Goal: Transaction & Acquisition: Download file/media

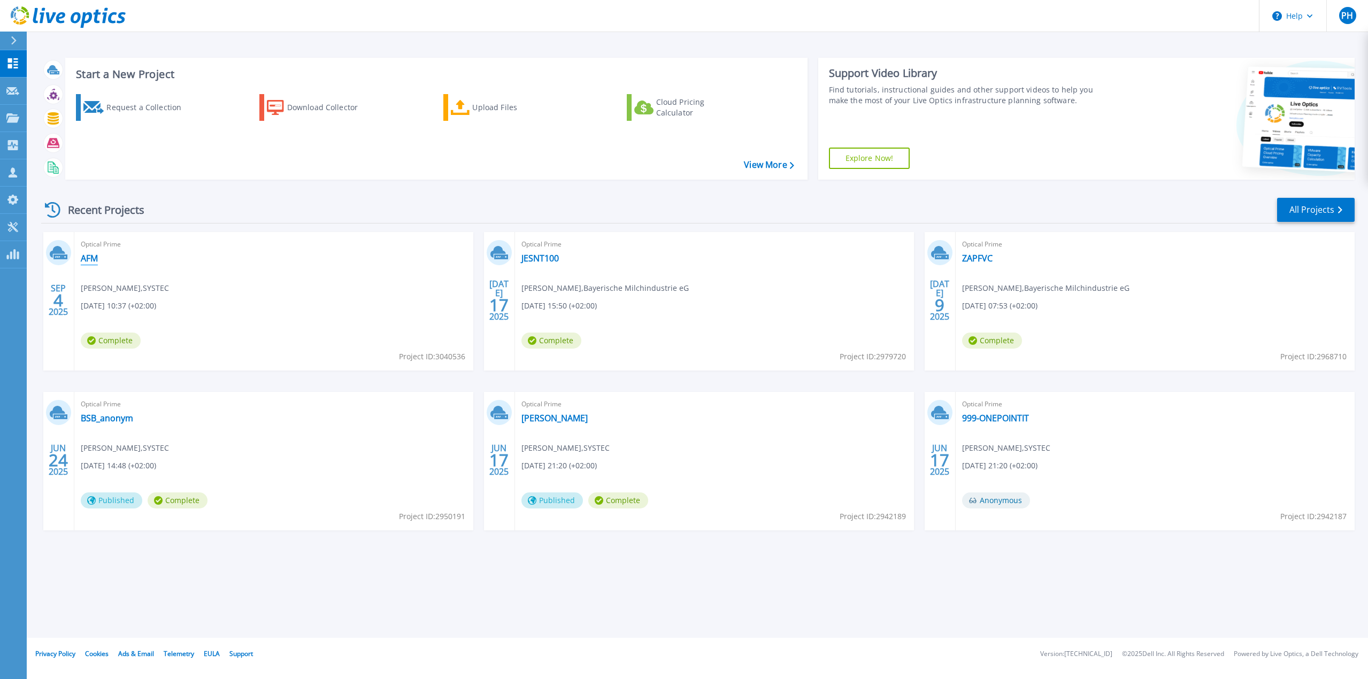
click at [92, 264] on link "AFM" at bounding box center [89, 258] width 17 height 11
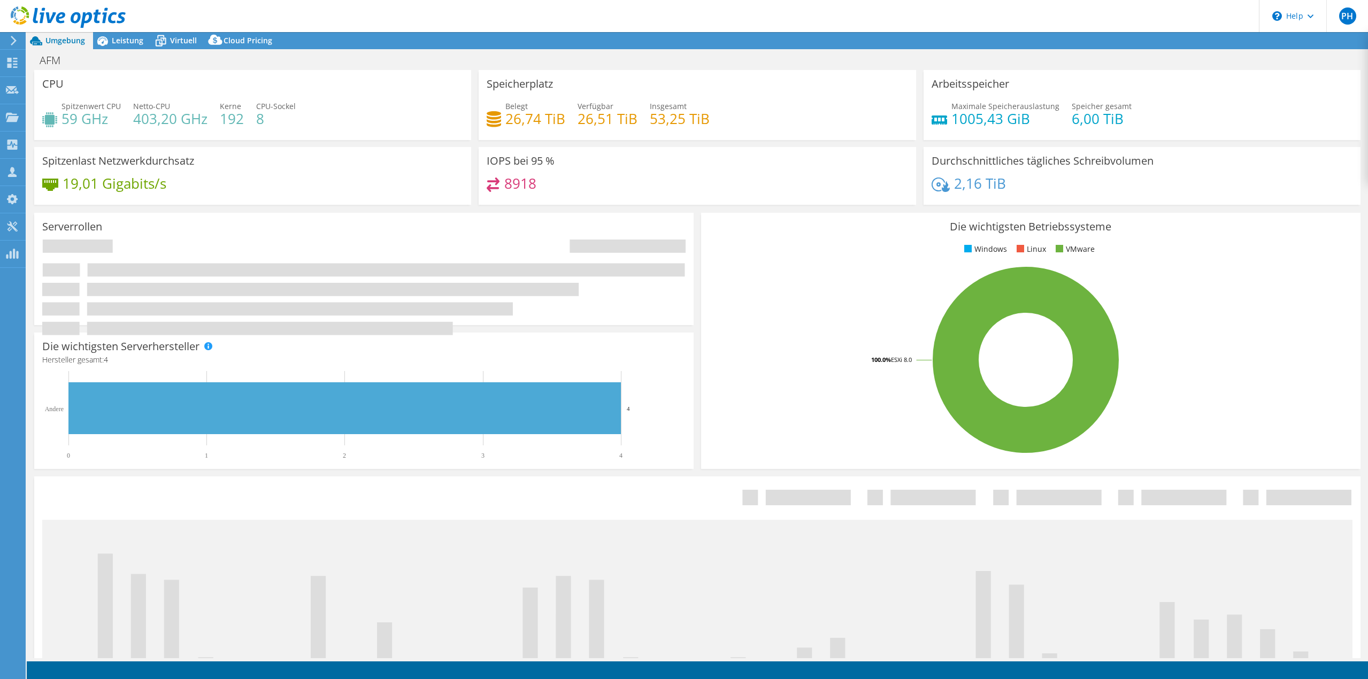
select select "USD"
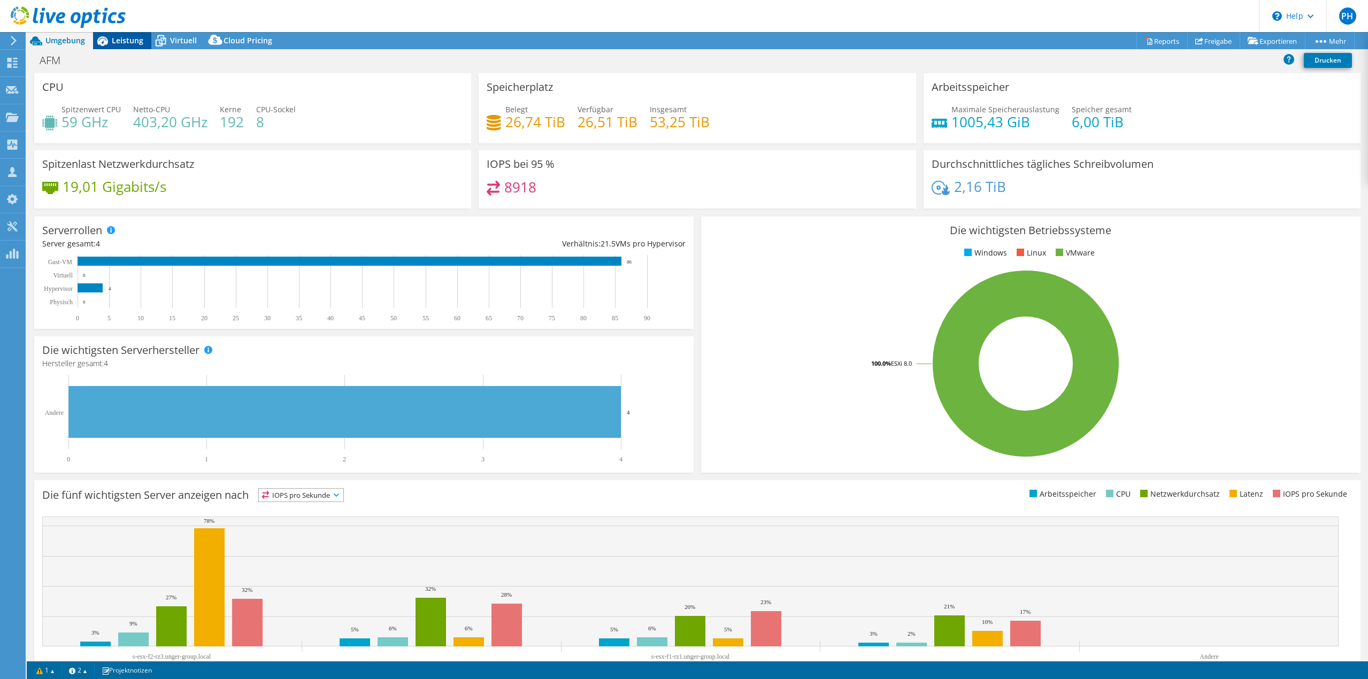
click at [119, 40] on span "Leistung" at bounding box center [128, 40] width 32 height 10
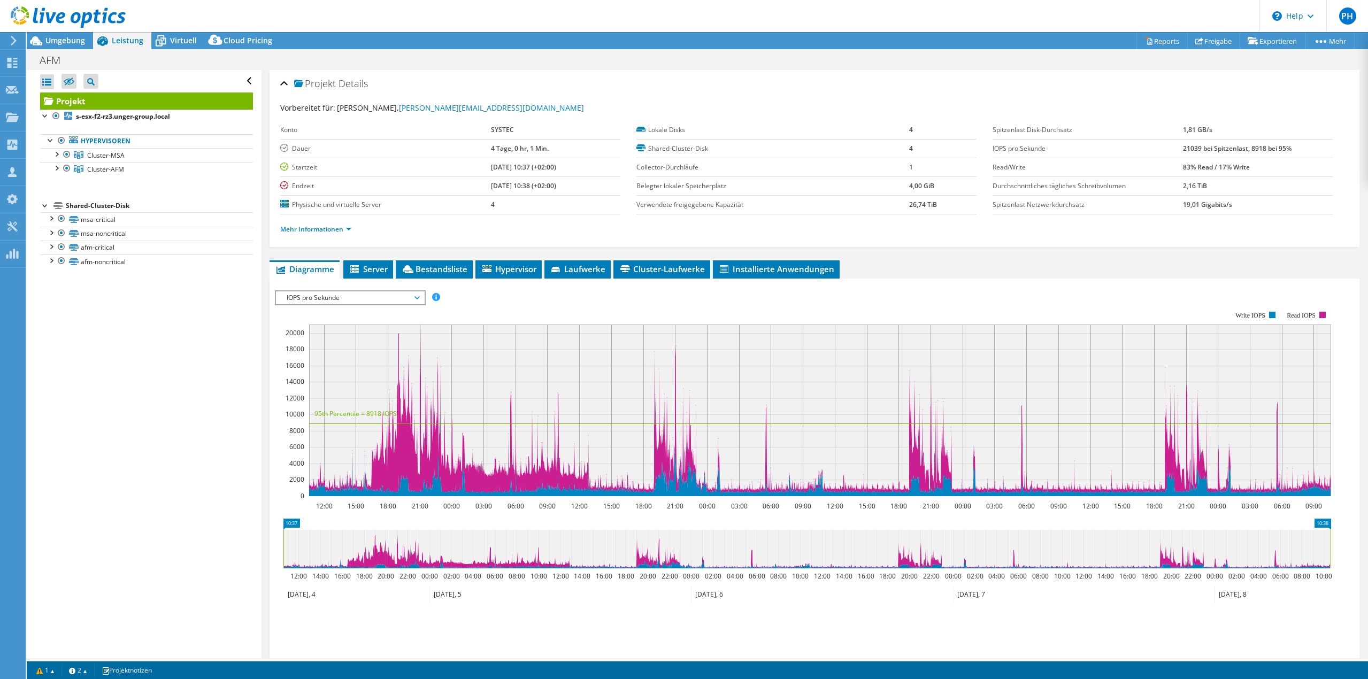
click at [373, 296] on span "IOPS pro Sekunde" at bounding box center [349, 297] width 137 height 13
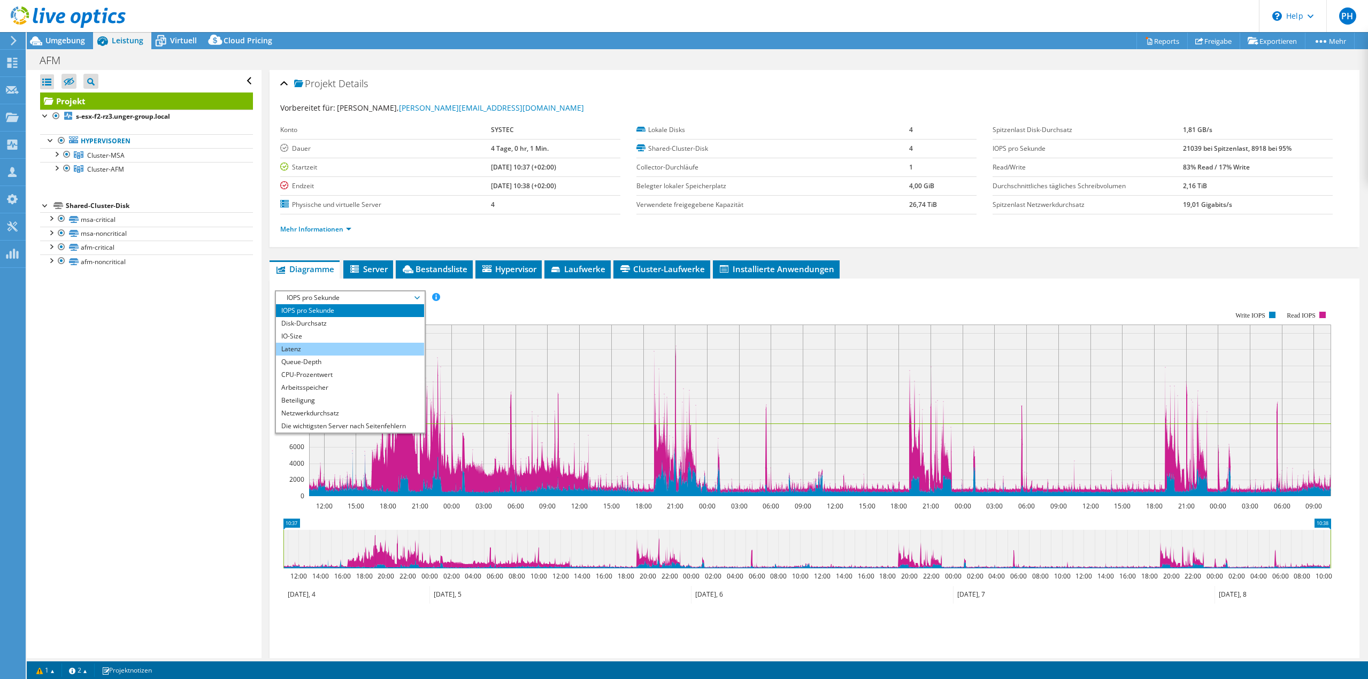
click at [325, 347] on li "Latenz" at bounding box center [350, 349] width 148 height 13
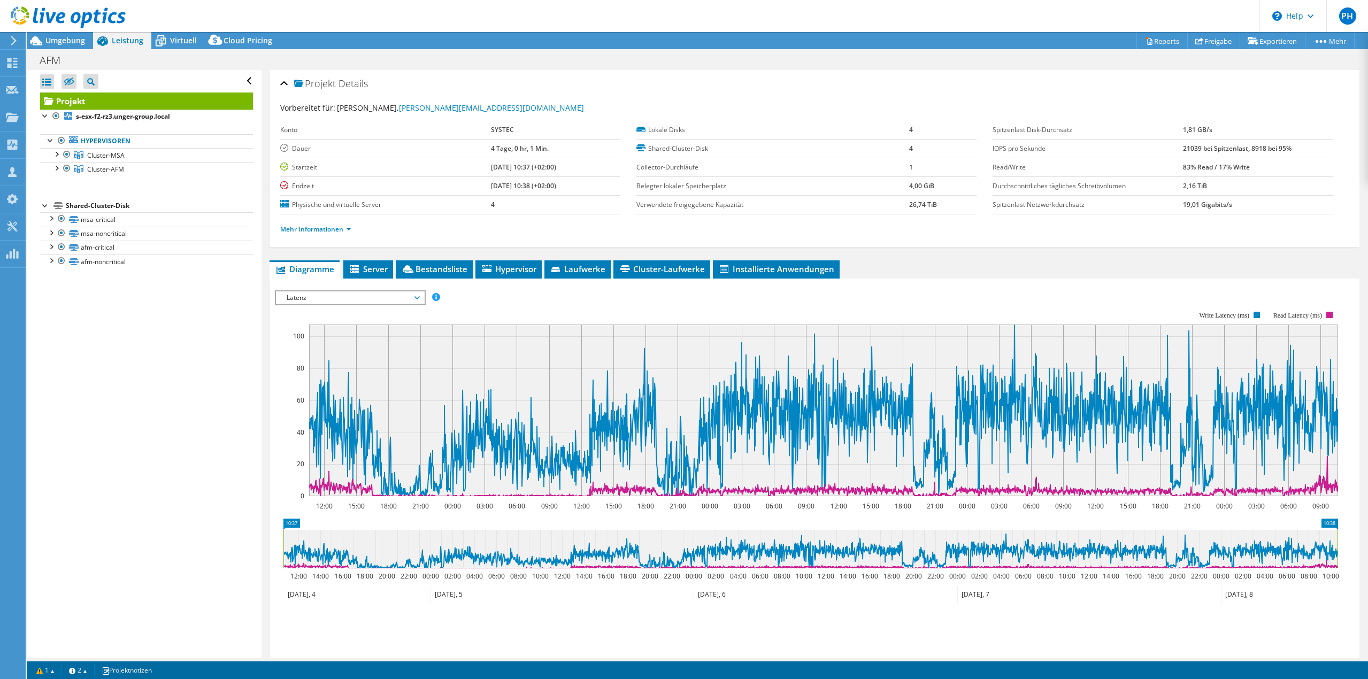
click at [994, 300] on rect at bounding box center [806, 404] width 1063 height 214
click at [98, 155] on span "Cluster-MSA" at bounding box center [105, 155] width 37 height 9
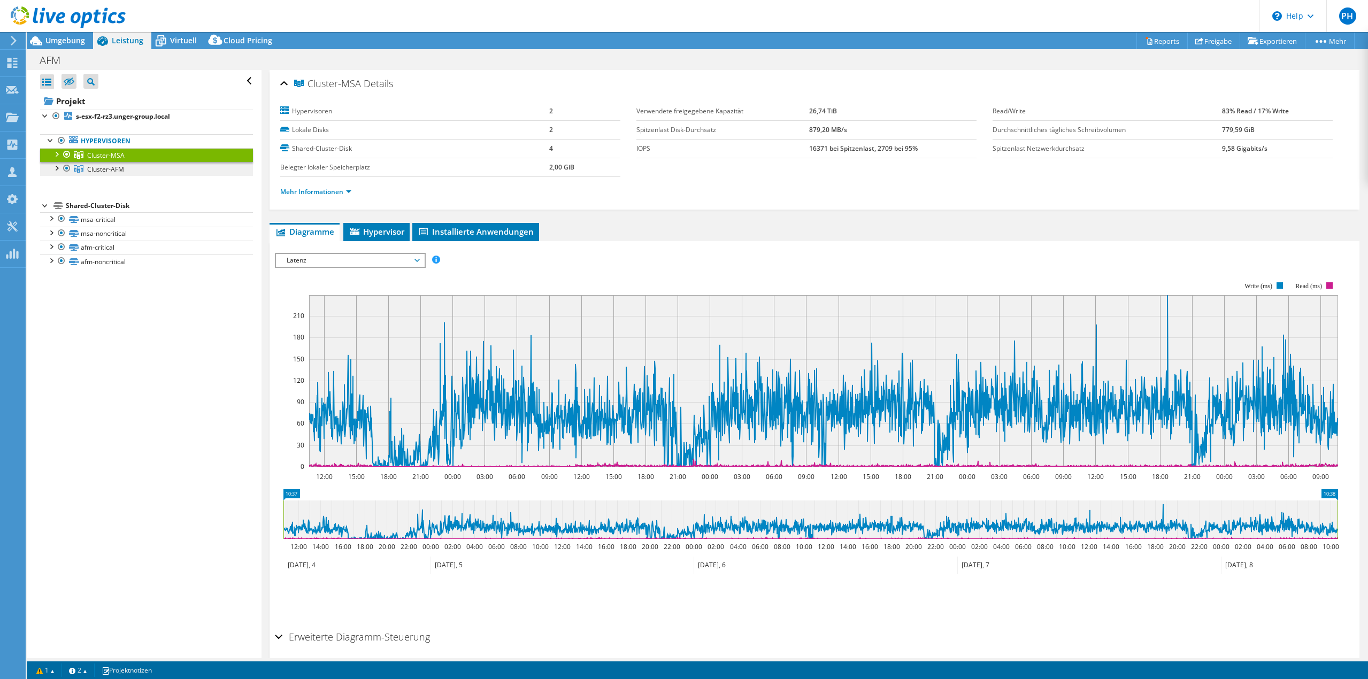
click at [114, 172] on span "Cluster-AFM" at bounding box center [105, 169] width 37 height 9
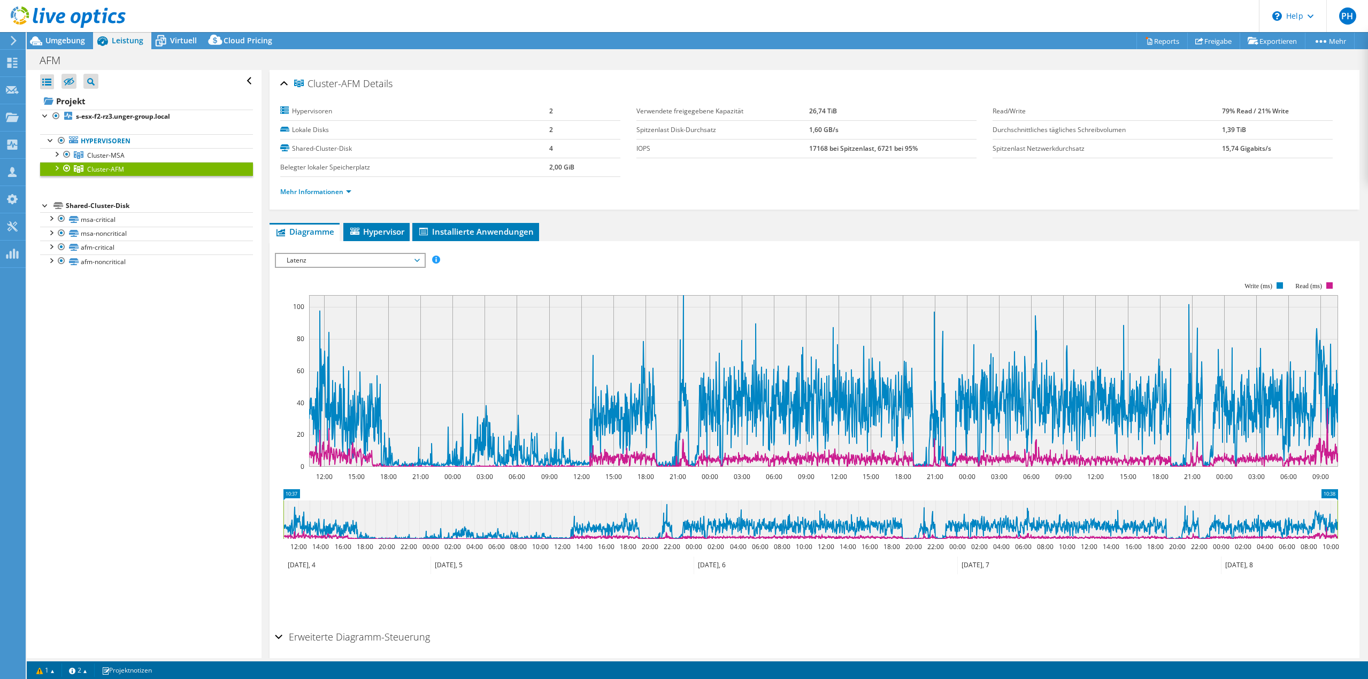
click at [58, 169] on div at bounding box center [56, 167] width 11 height 11
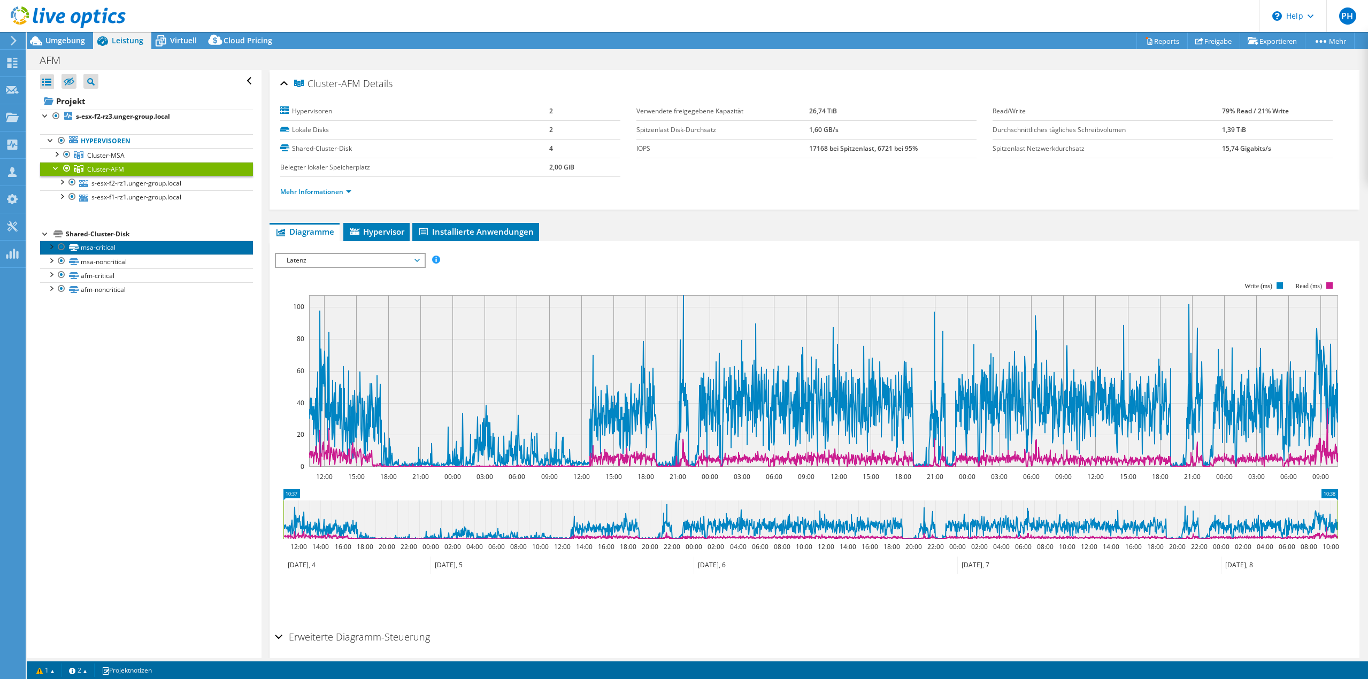
click at [114, 249] on link "msa-critical" at bounding box center [146, 248] width 213 height 14
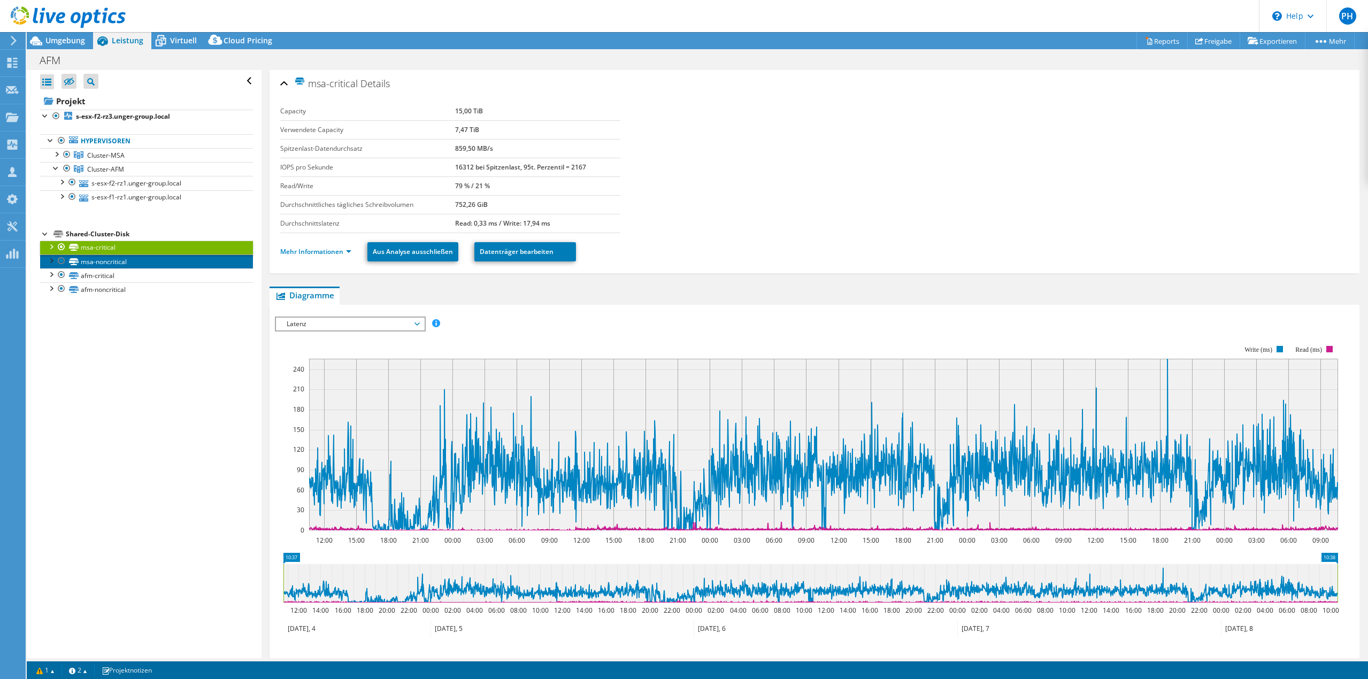
click at [91, 262] on link "msa-noncritical" at bounding box center [146, 261] width 213 height 14
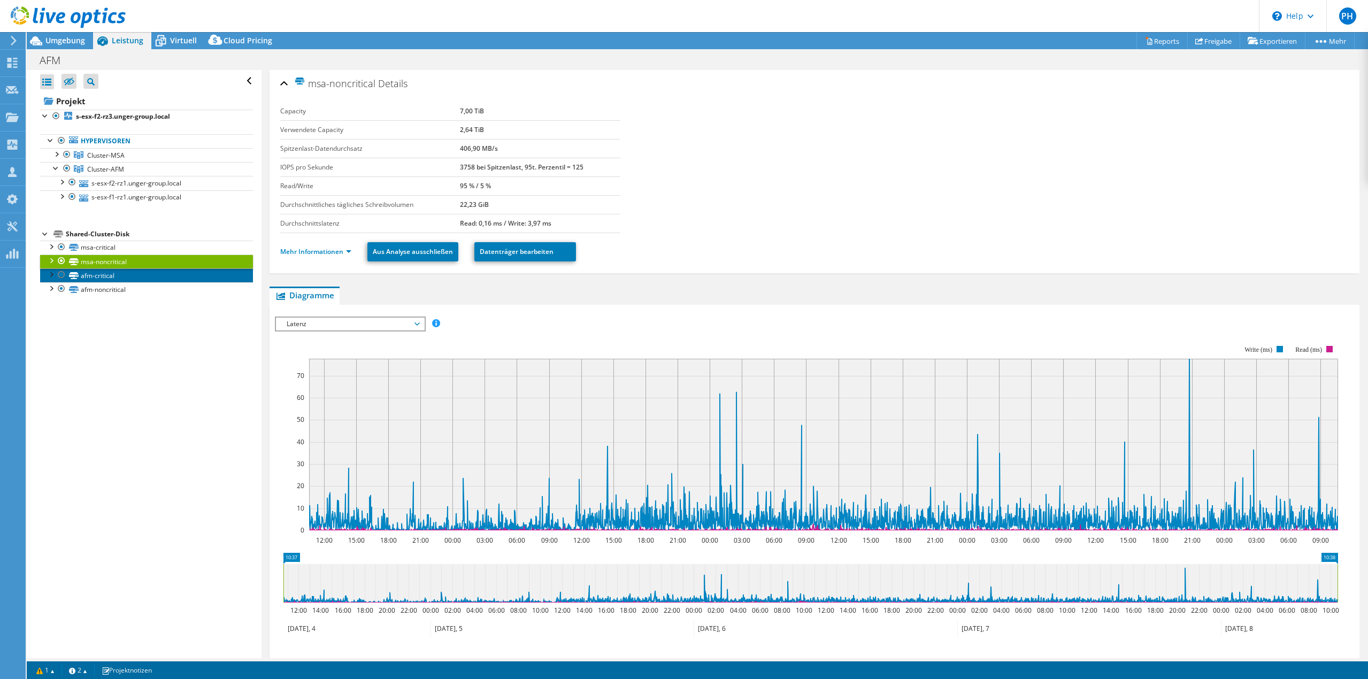
click at [99, 277] on link "afm-critical" at bounding box center [146, 275] width 213 height 14
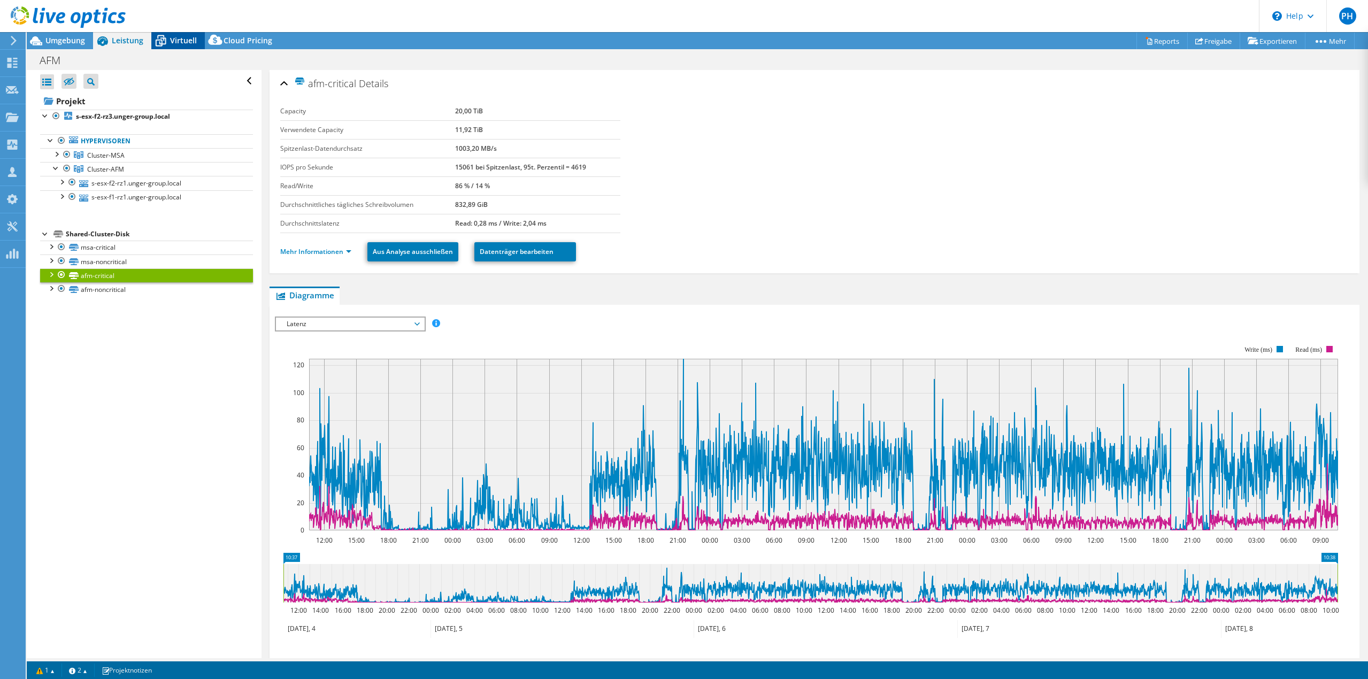
click at [175, 37] on span "Virtuell" at bounding box center [183, 40] width 27 height 10
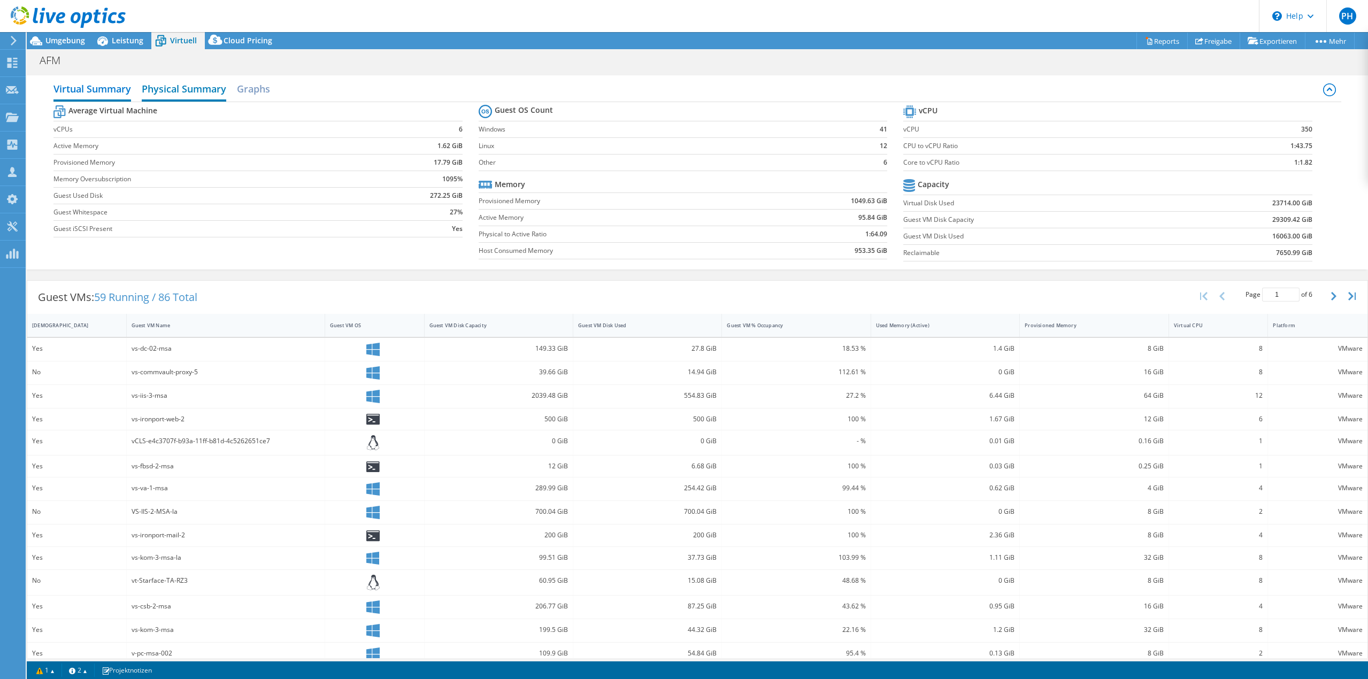
click at [210, 91] on h2 "Physical Summary" at bounding box center [184, 90] width 84 height 24
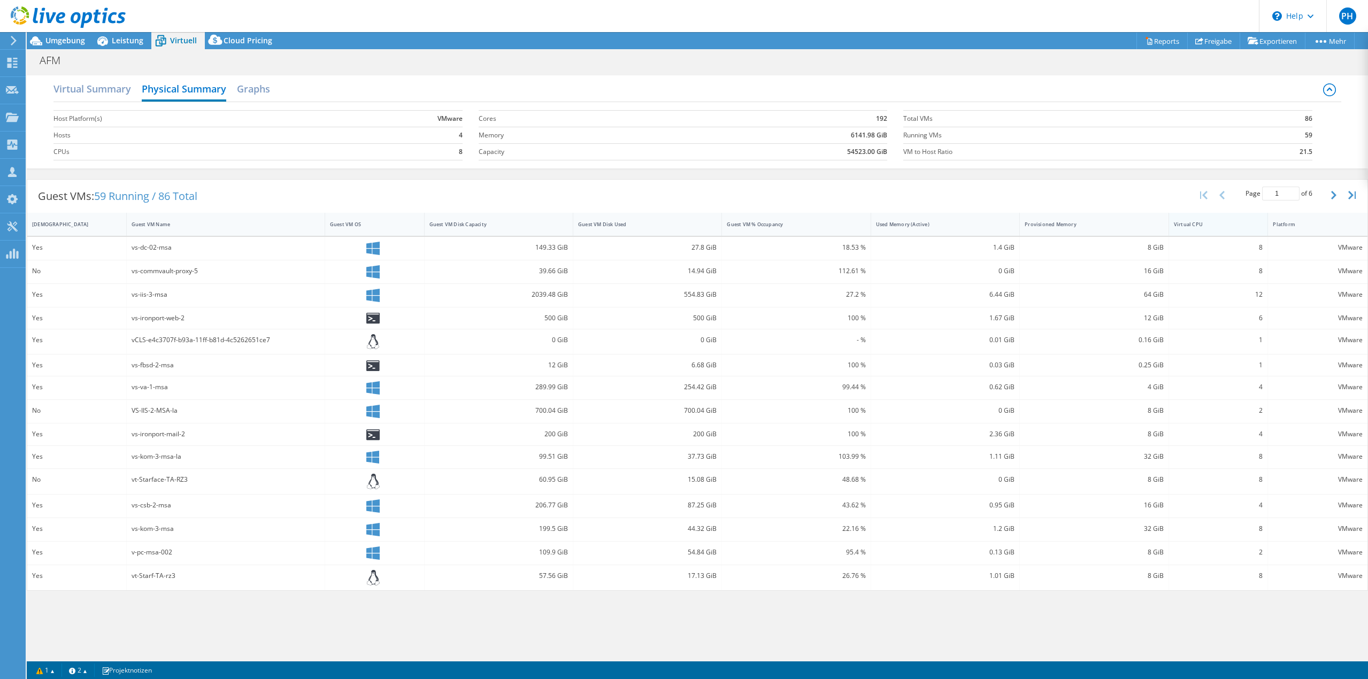
click at [1225, 225] on div "Virtual CPU" at bounding box center [1212, 224] width 76 height 7
click at [1229, 225] on div "Virtual CPU" at bounding box center [1212, 224] width 76 height 7
click at [1337, 192] on button "button" at bounding box center [1334, 195] width 18 height 20
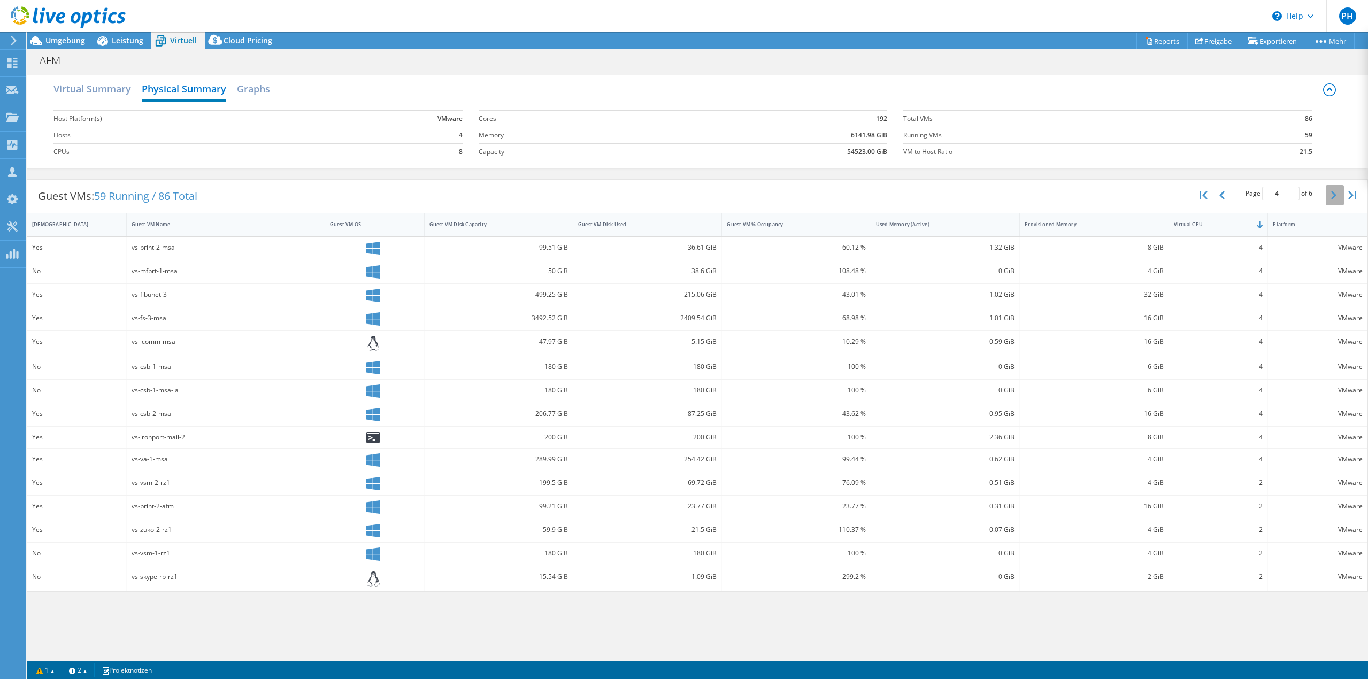
click at [1337, 192] on button "button" at bounding box center [1334, 195] width 18 height 20
type input "5"
click at [91, 91] on h2 "Virtual Summary" at bounding box center [92, 90] width 78 height 24
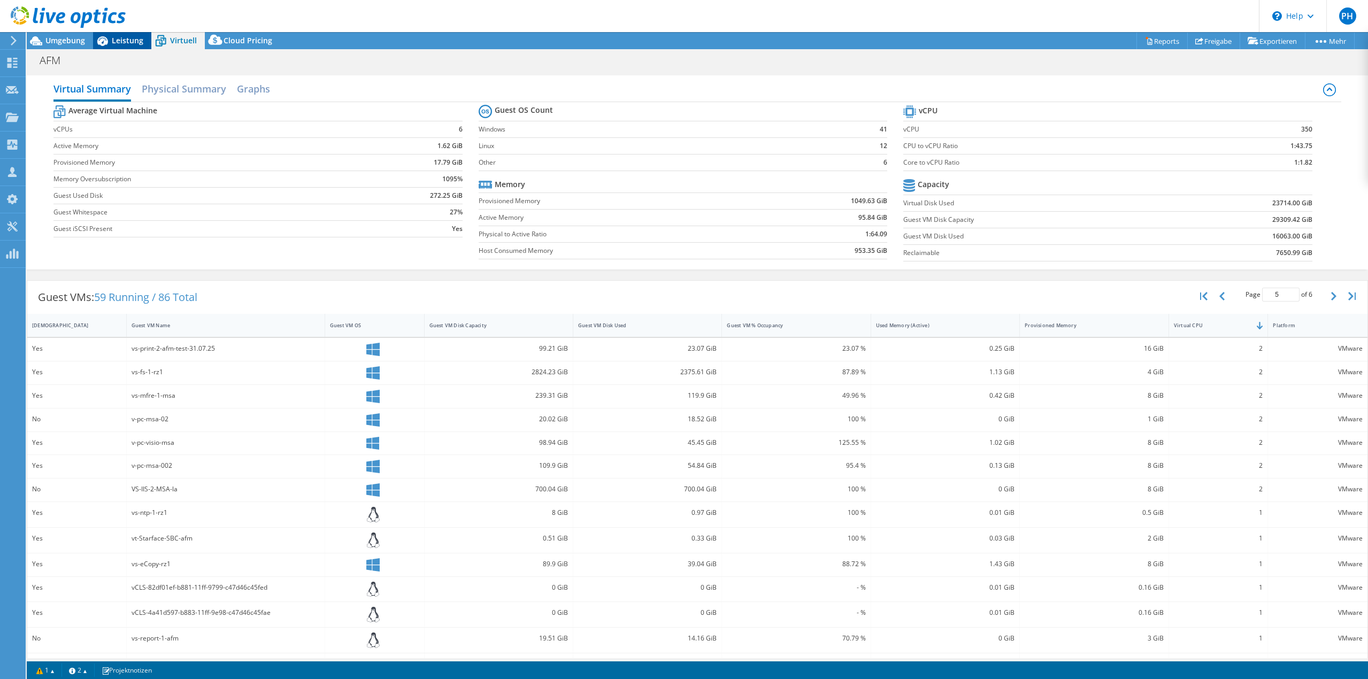
click at [131, 36] on span "Leistung" at bounding box center [128, 40] width 32 height 10
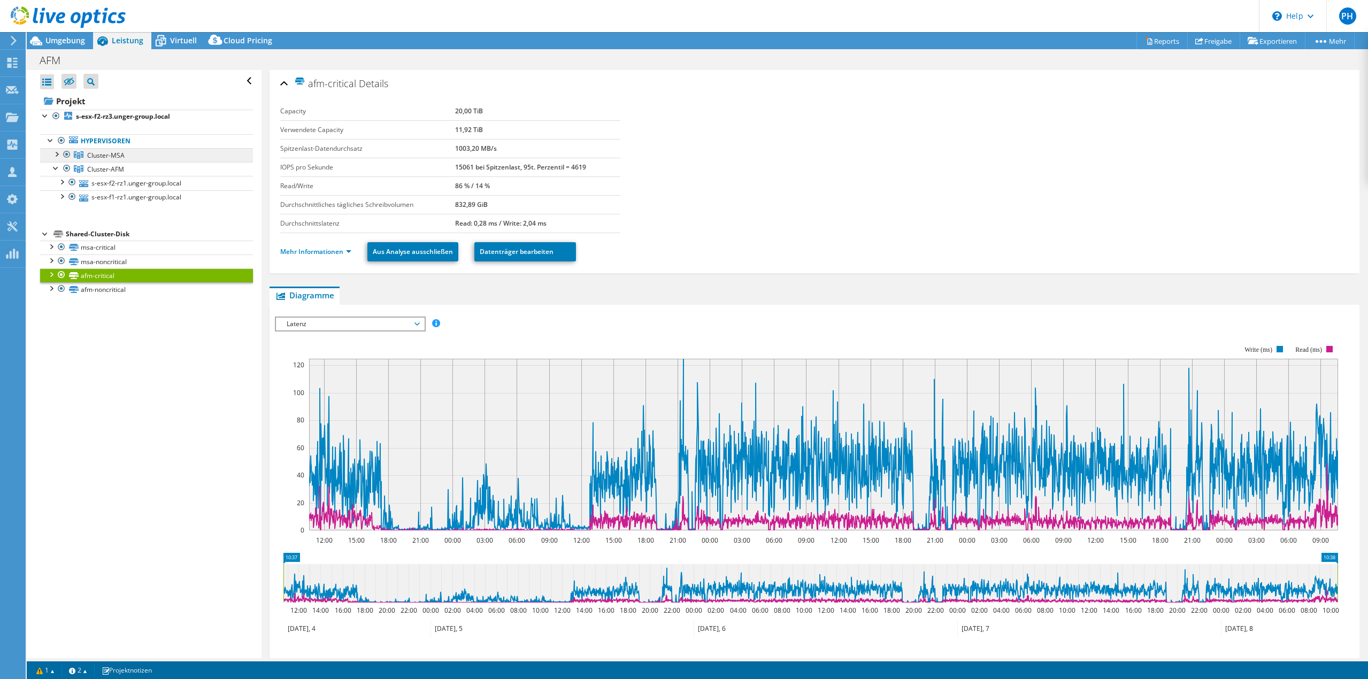
click at [128, 161] on link "Cluster-MSA" at bounding box center [146, 155] width 213 height 14
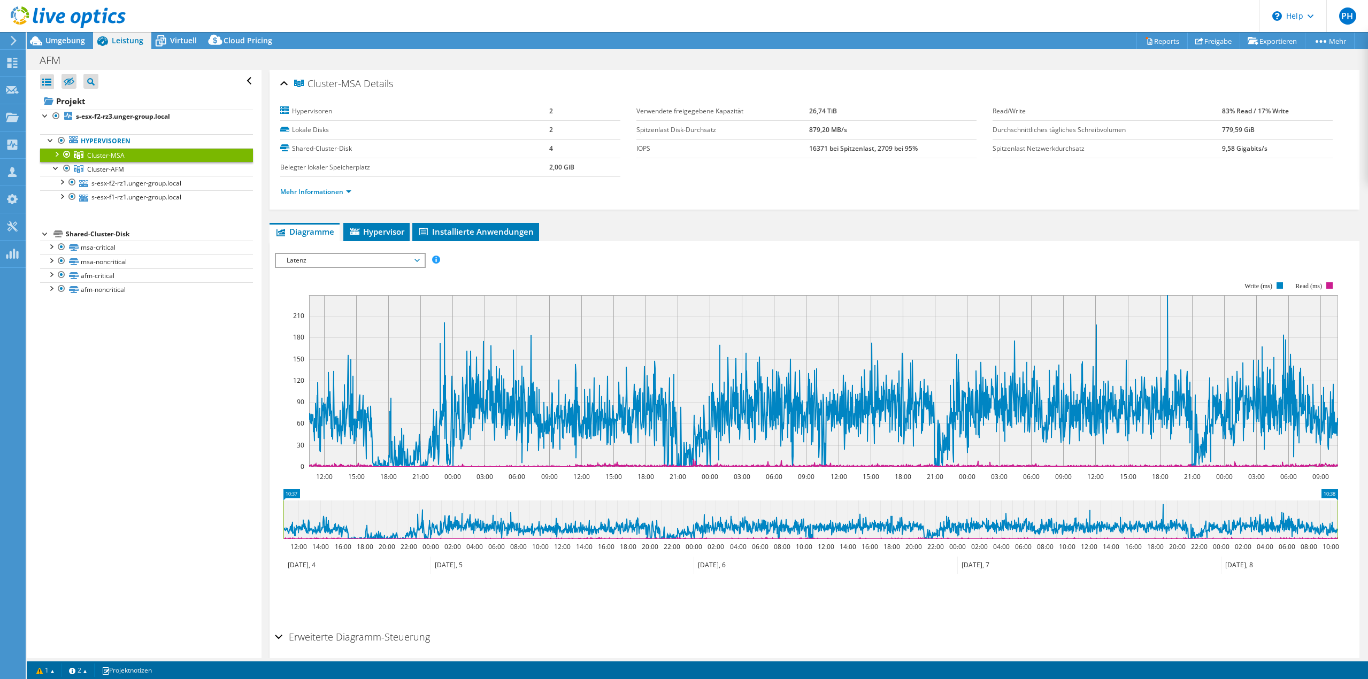
click at [312, 187] on li "Mehr Informationen" at bounding box center [319, 192] width 78 height 12
click at [372, 260] on span "Latenz" at bounding box center [349, 260] width 137 height 13
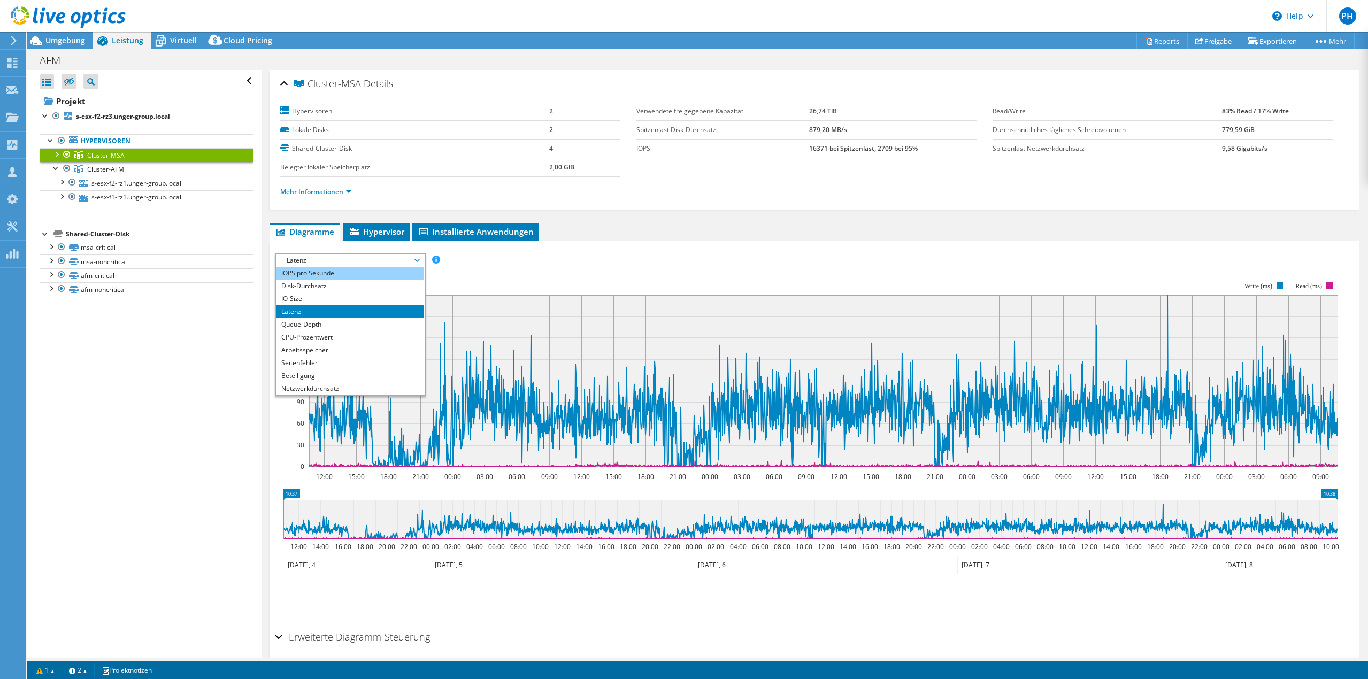
click at [348, 271] on li "IOPS pro Sekunde" at bounding box center [350, 273] width 148 height 13
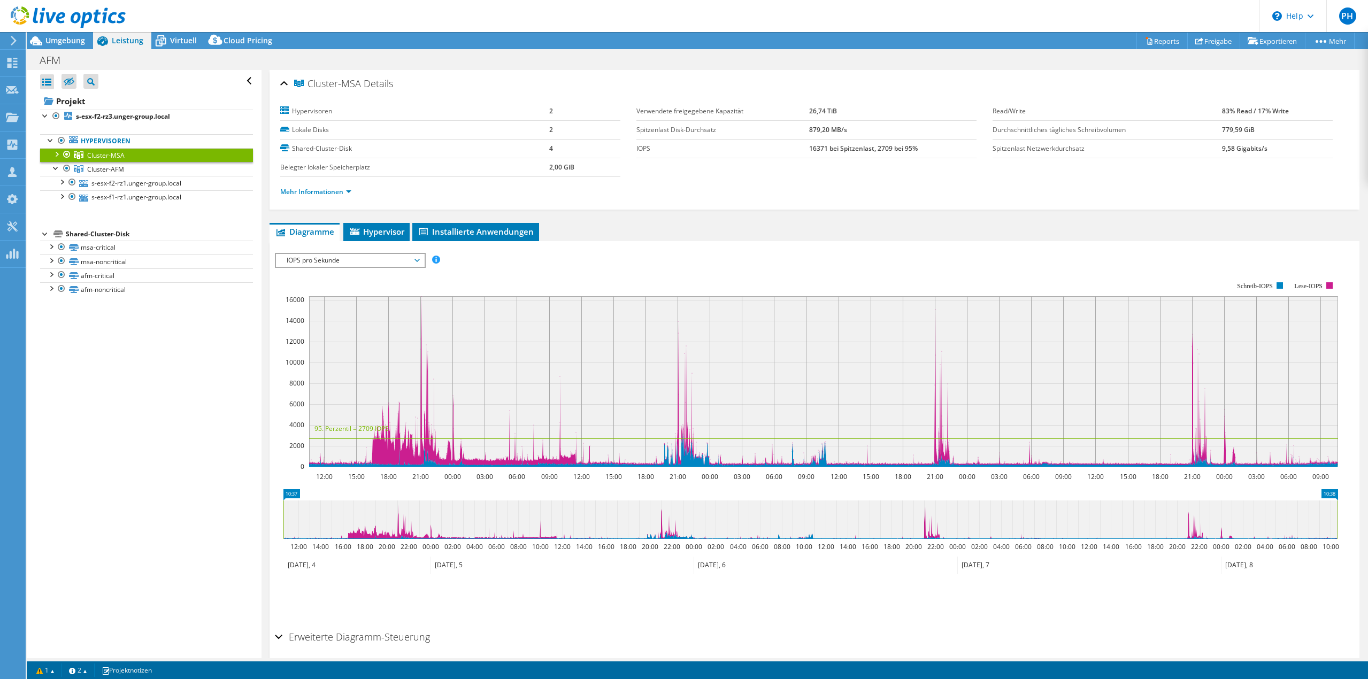
click at [348, 260] on span "IOPS pro Sekunde" at bounding box center [349, 260] width 137 height 13
click at [331, 353] on li "Netzwerkdurchsatz" at bounding box center [350, 350] width 148 height 13
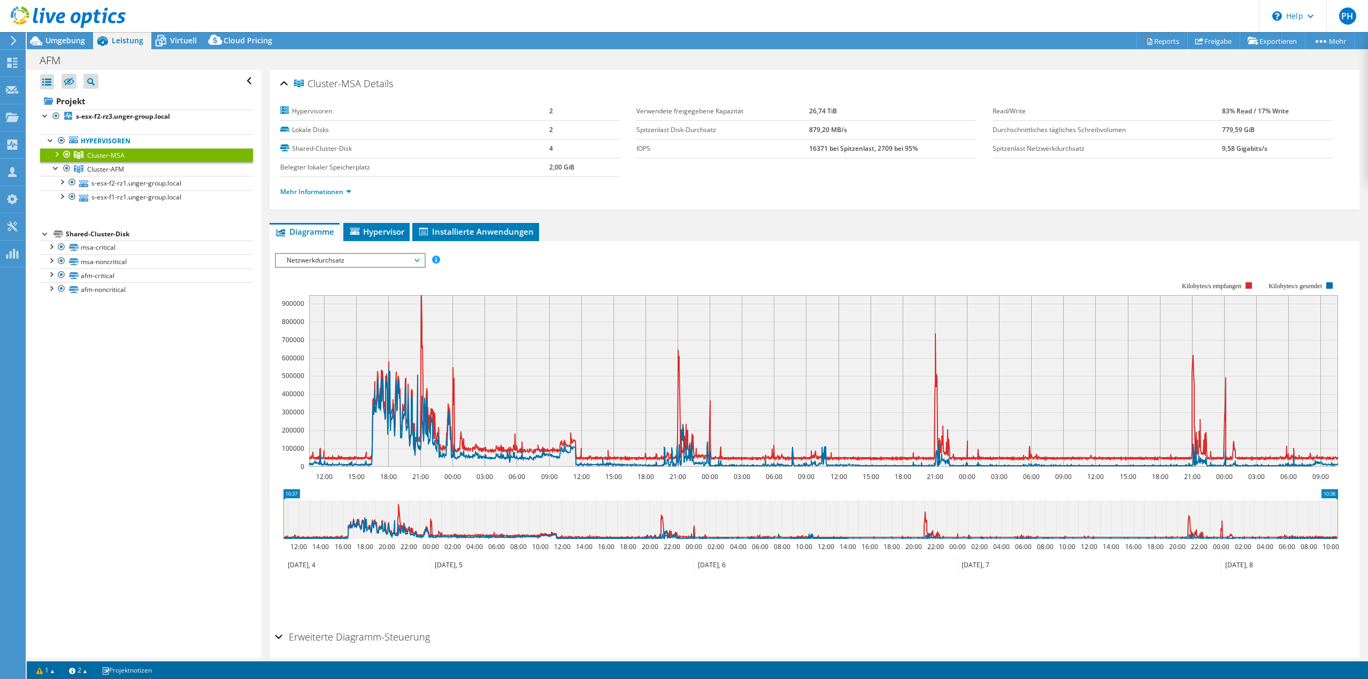
click at [350, 263] on span "Netzwerkdurchsatz" at bounding box center [349, 260] width 137 height 13
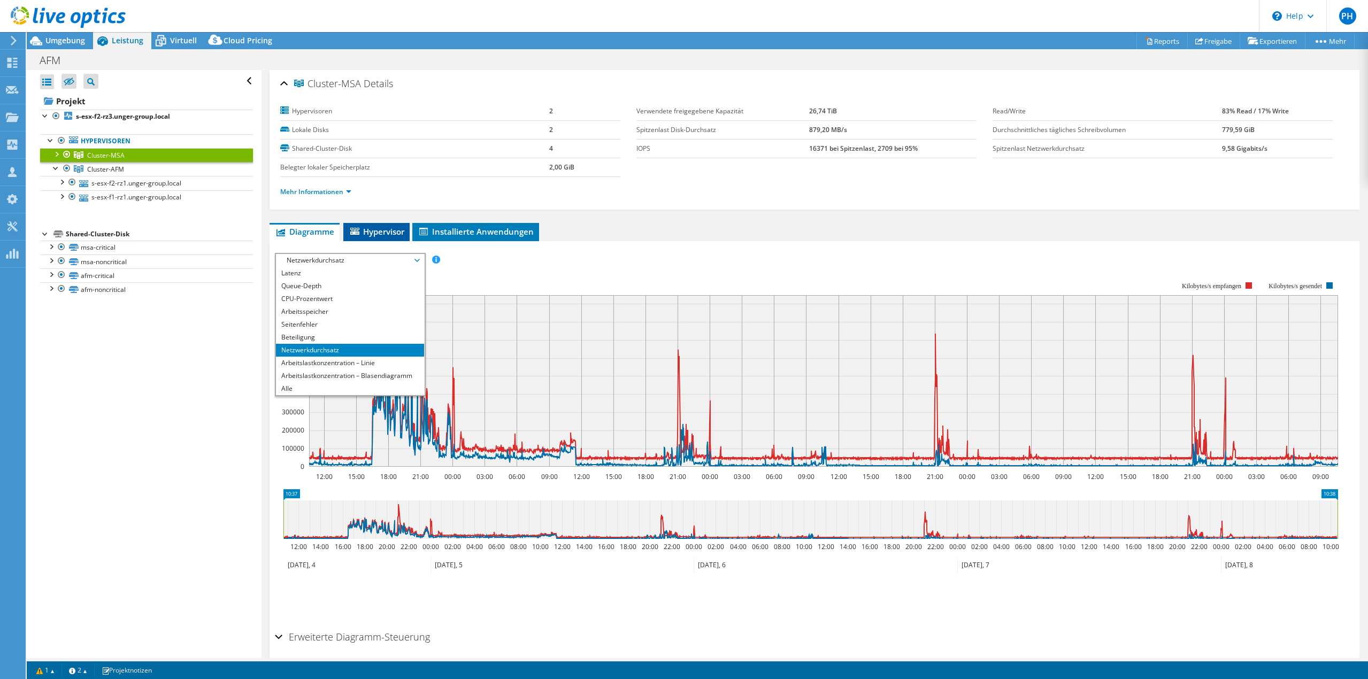
click at [385, 230] on span "Hypervisor" at bounding box center [377, 231] width 56 height 11
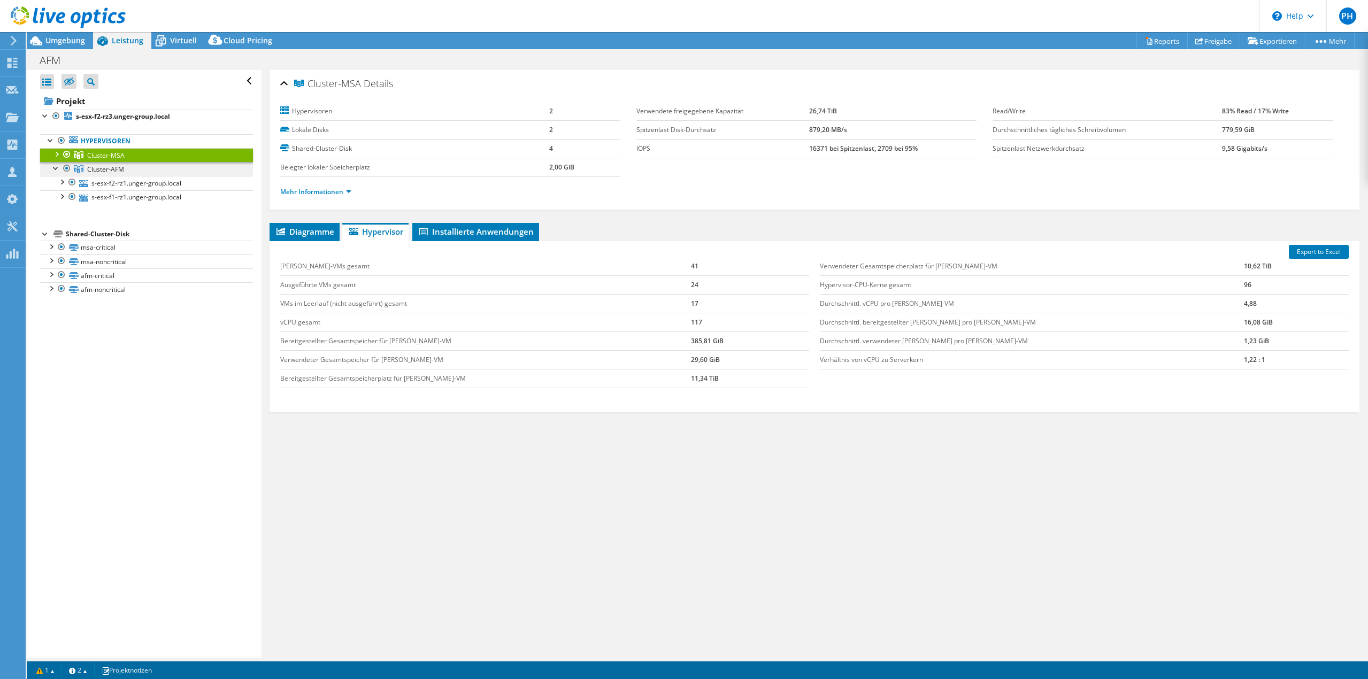
click at [105, 167] on span "Cluster-AFM" at bounding box center [105, 169] width 37 height 9
click at [90, 155] on span "Cluster-MSA" at bounding box center [105, 155] width 37 height 9
click at [103, 173] on span "Cluster-AFM" at bounding box center [105, 169] width 37 height 9
click at [107, 161] on link "Cluster-MSA" at bounding box center [146, 155] width 213 height 14
click at [109, 172] on span "Cluster-AFM" at bounding box center [105, 169] width 37 height 9
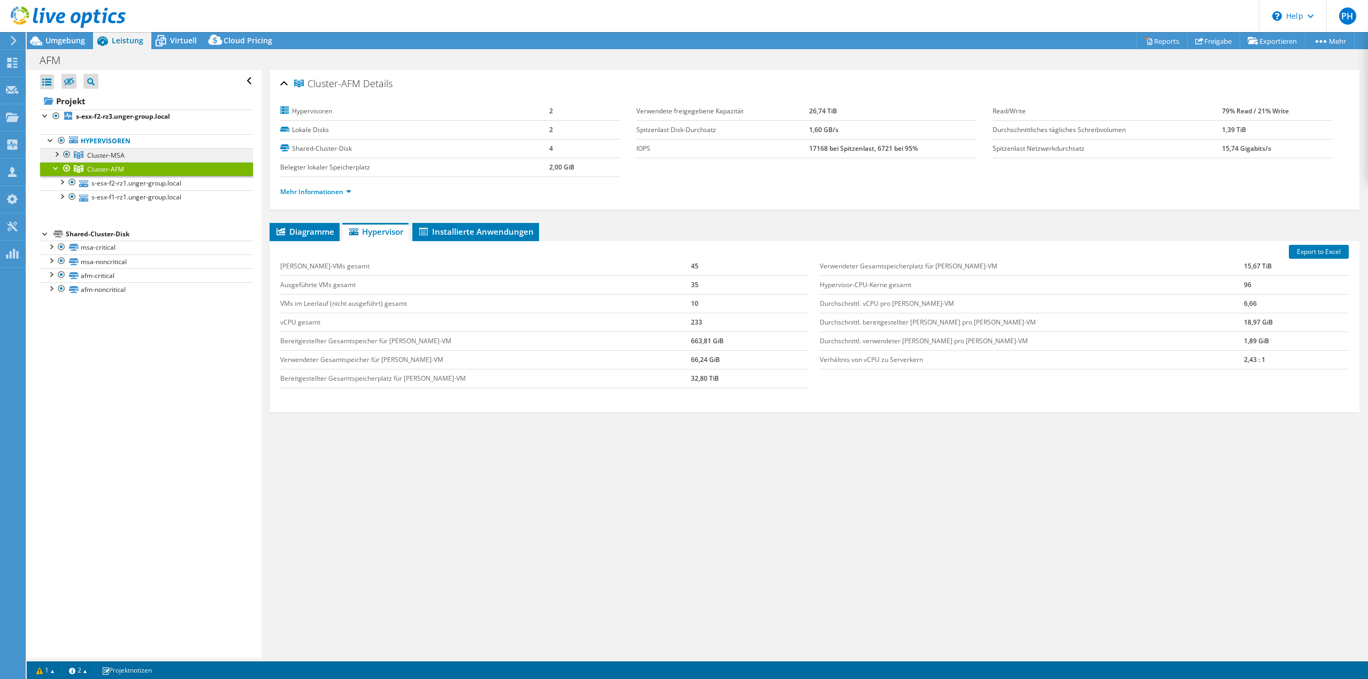
click at [114, 155] on span "Cluster-MSA" at bounding box center [105, 155] width 37 height 9
click at [110, 170] on span "Cluster-AFM" at bounding box center [105, 169] width 37 height 9
click at [110, 155] on span "Cluster-MSA" at bounding box center [105, 155] width 37 height 9
click at [111, 168] on span "Cluster-AFM" at bounding box center [105, 169] width 37 height 9
click at [111, 149] on link "Cluster-MSA" at bounding box center [146, 155] width 213 height 14
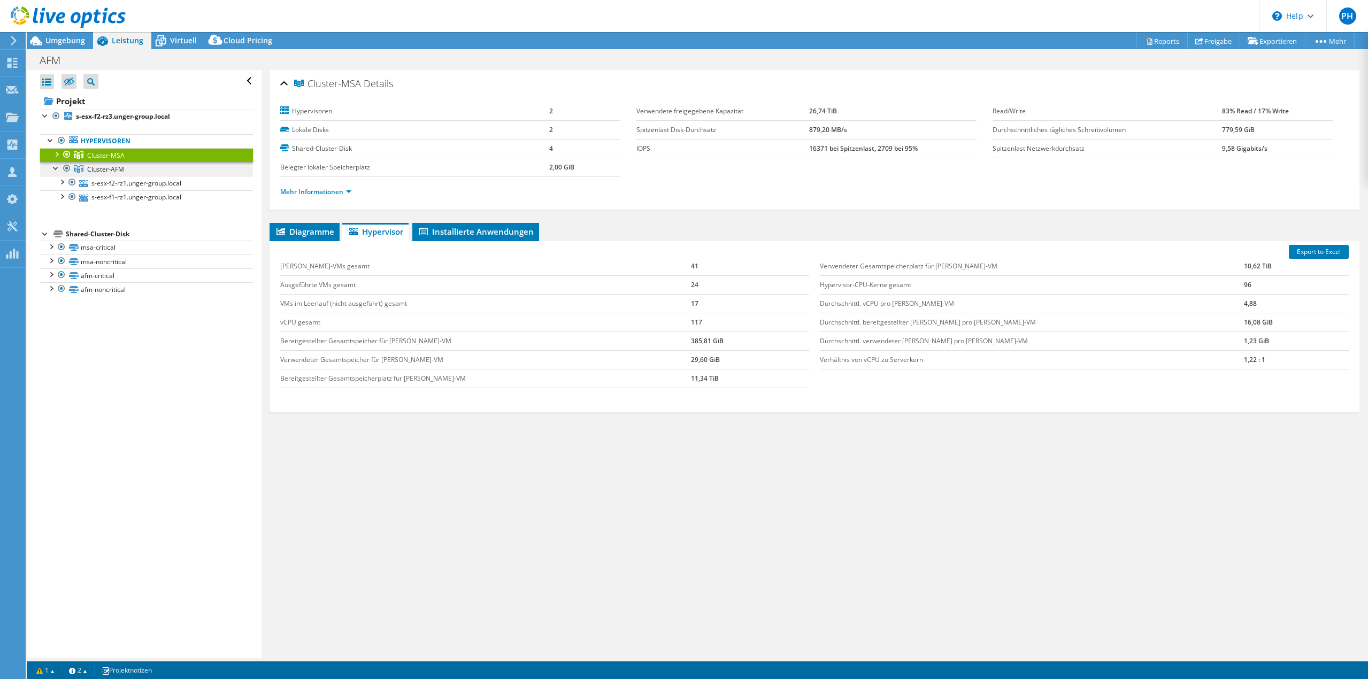
click at [107, 168] on span "Cluster-AFM" at bounding box center [105, 169] width 37 height 9
click at [60, 198] on div at bounding box center [61, 195] width 11 height 11
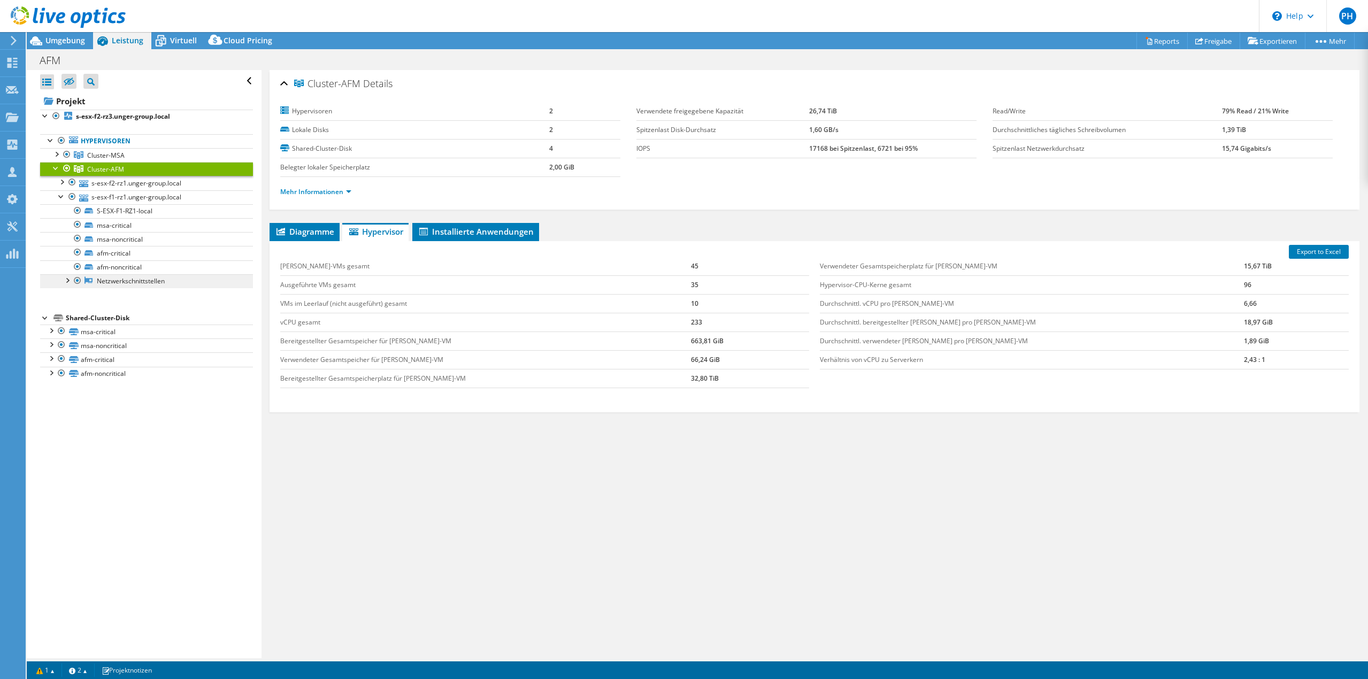
click at [134, 281] on link "Netzwerkschnittstellen" at bounding box center [146, 281] width 213 height 14
click at [66, 283] on div at bounding box center [66, 279] width 11 height 11
click at [113, 295] on link "vmnic0" at bounding box center [146, 295] width 213 height 14
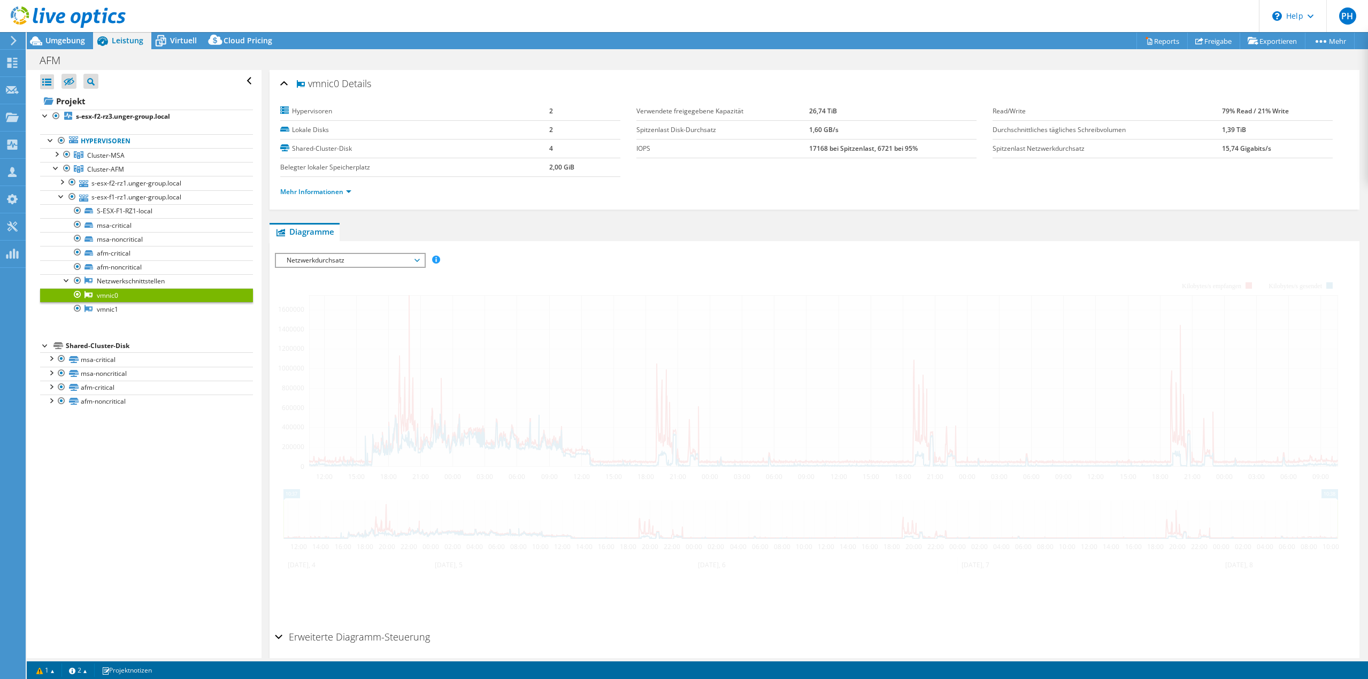
scroll to position [13, 0]
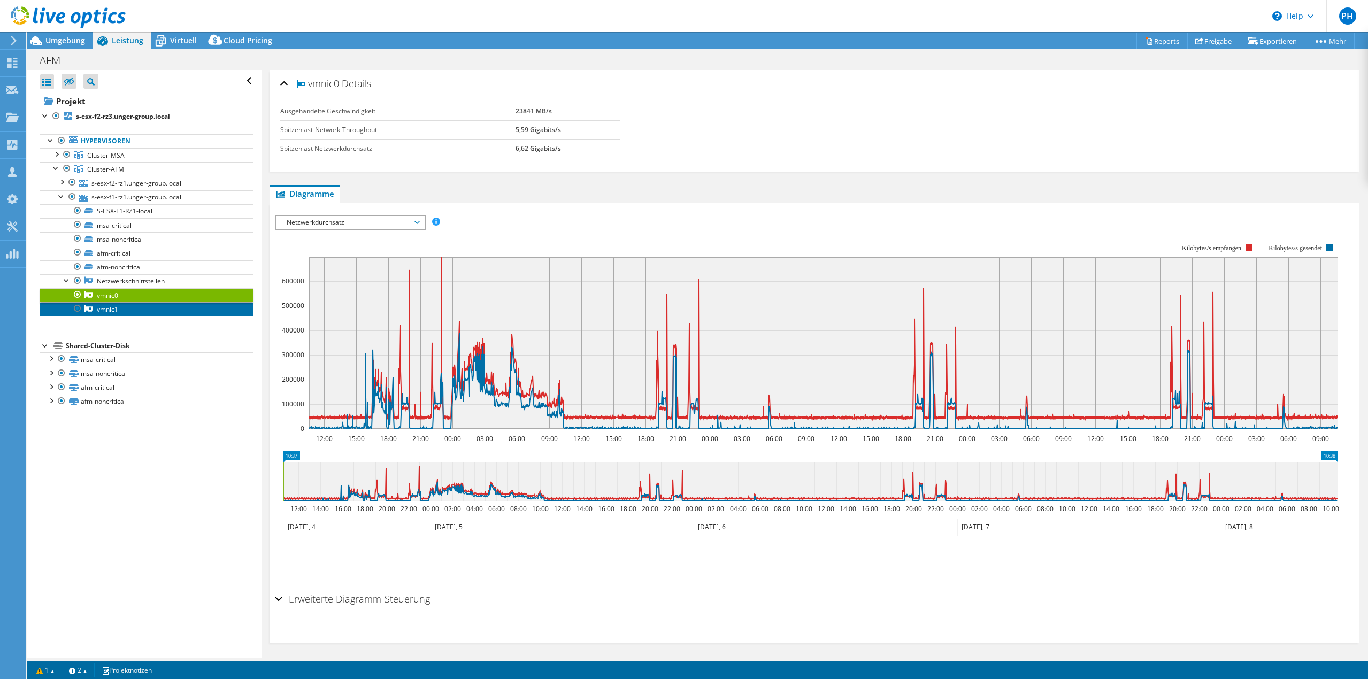
click at [114, 308] on link "vmnic1" at bounding box center [146, 309] width 213 height 14
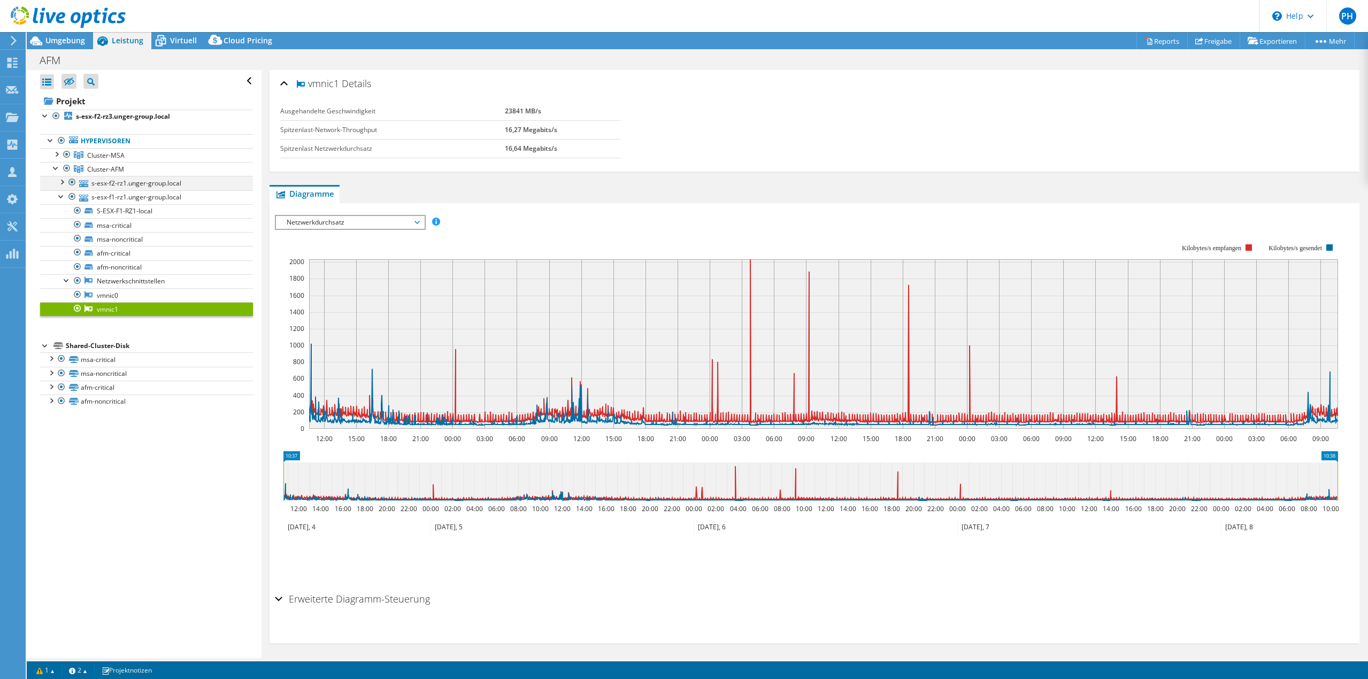
click at [63, 183] on div at bounding box center [61, 181] width 11 height 11
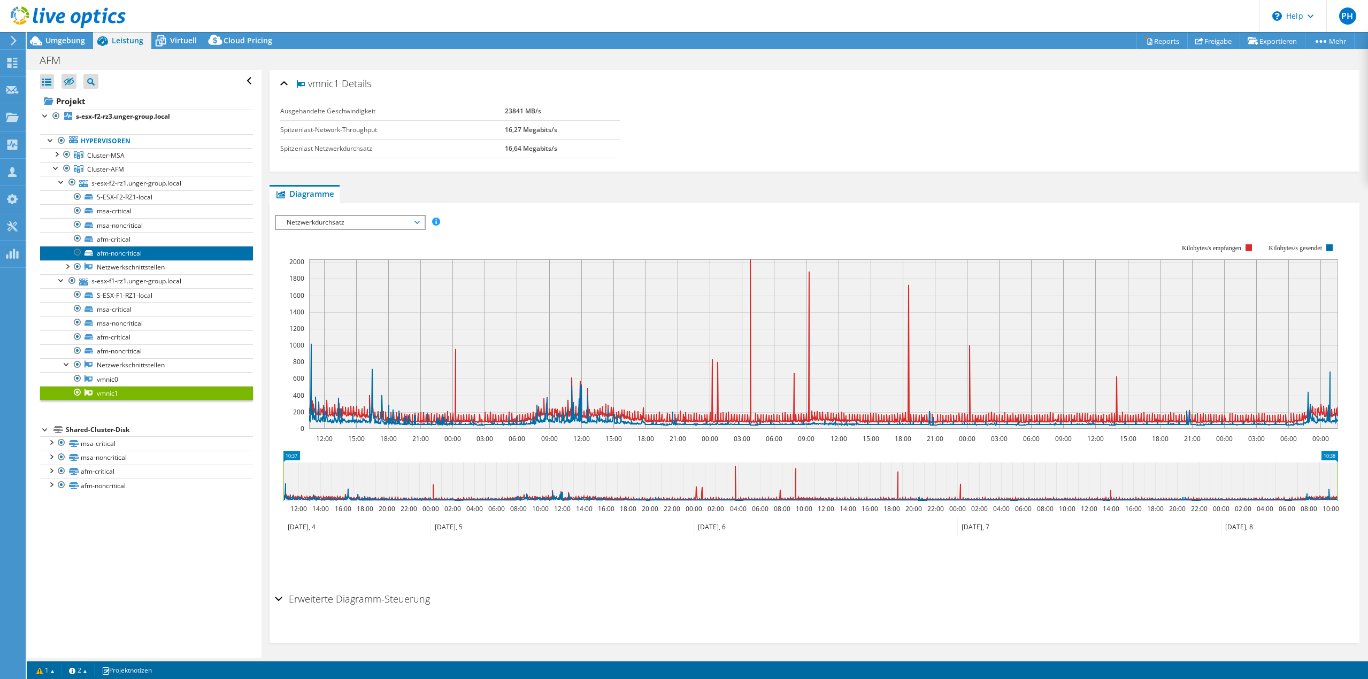
click at [119, 256] on link "afm-noncritical" at bounding box center [146, 253] width 213 height 14
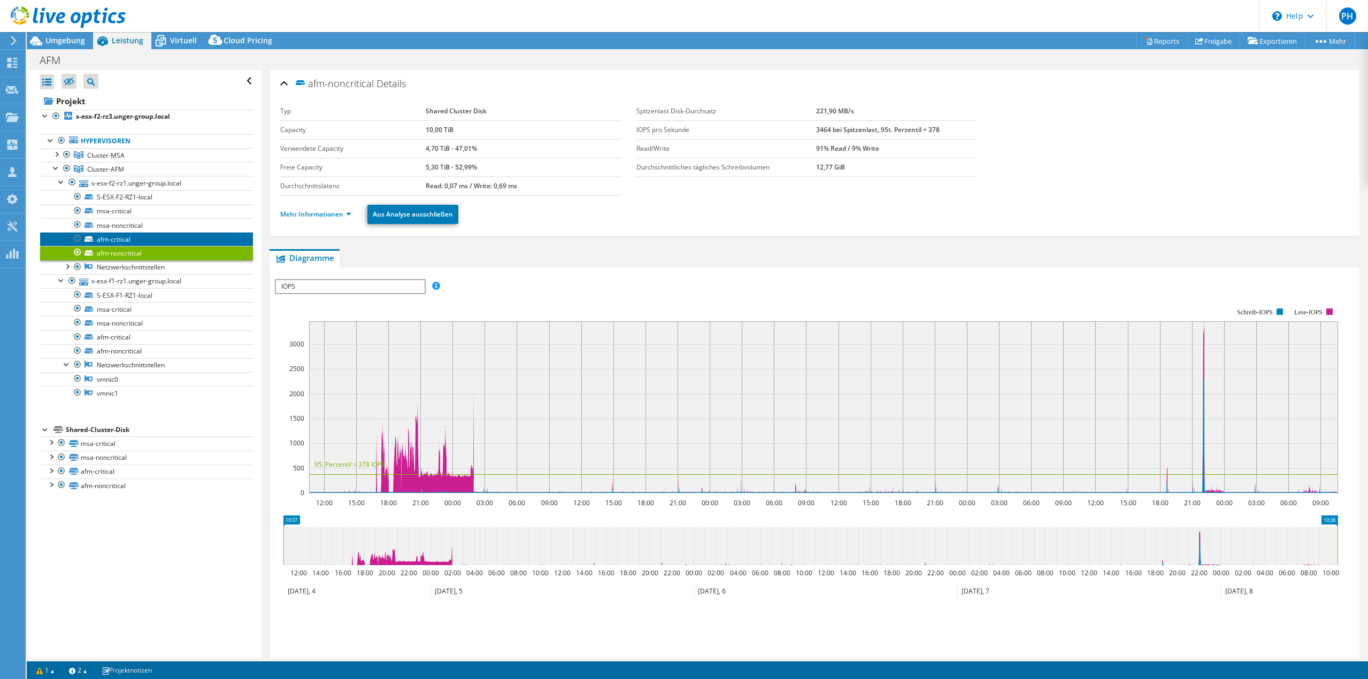
click at [117, 233] on link "afm-critical" at bounding box center [146, 239] width 213 height 14
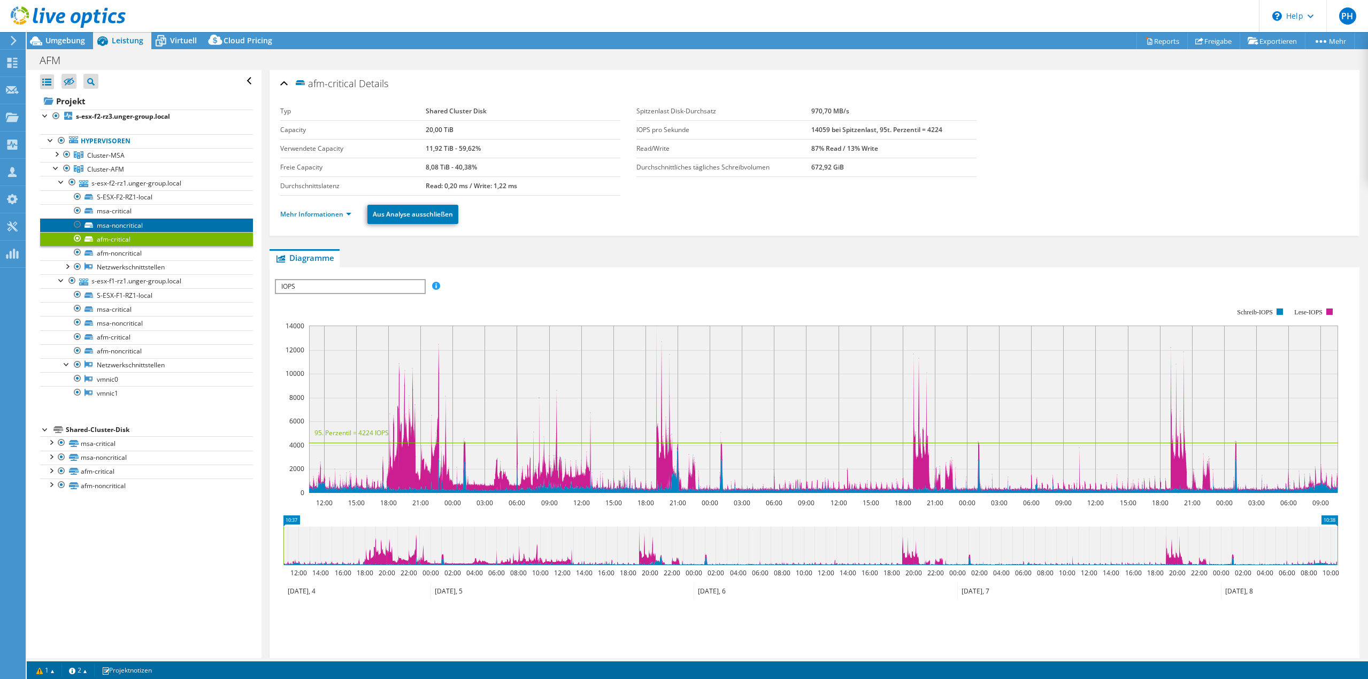
click at [135, 223] on link "msa-noncritical" at bounding box center [146, 225] width 213 height 14
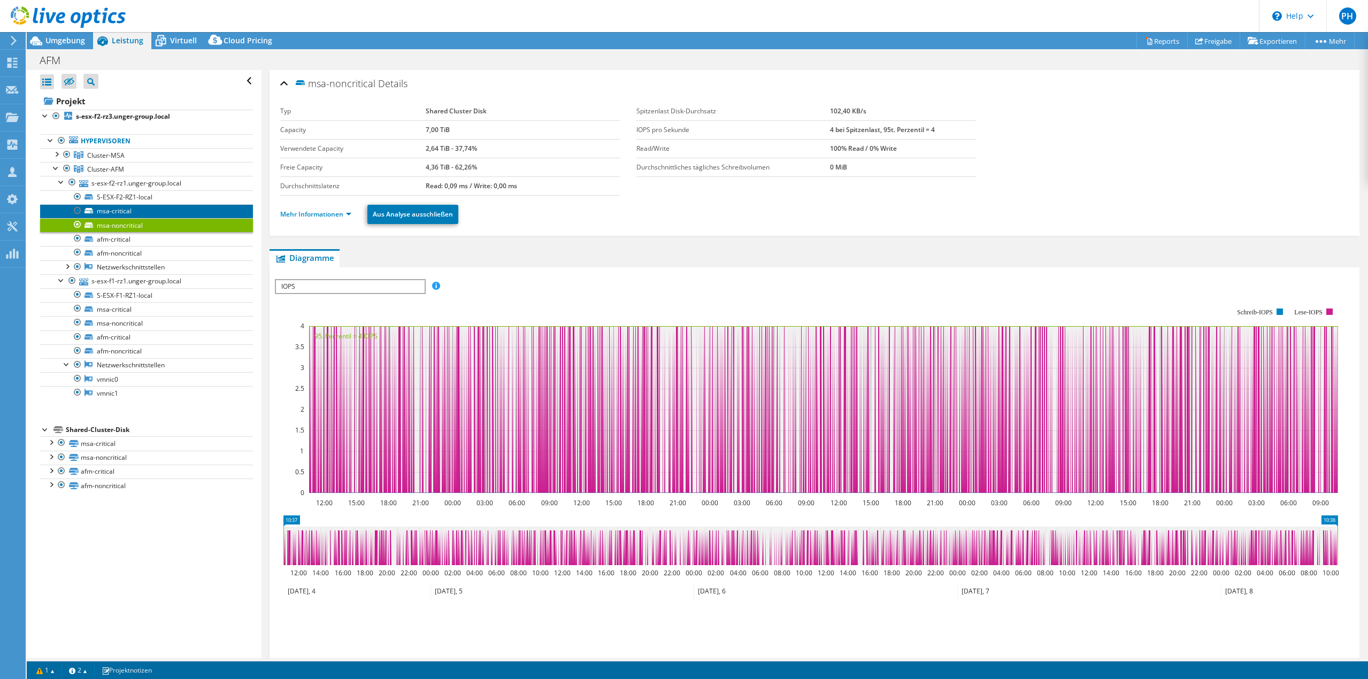
click at [120, 207] on link "msa-critical" at bounding box center [146, 211] width 213 height 14
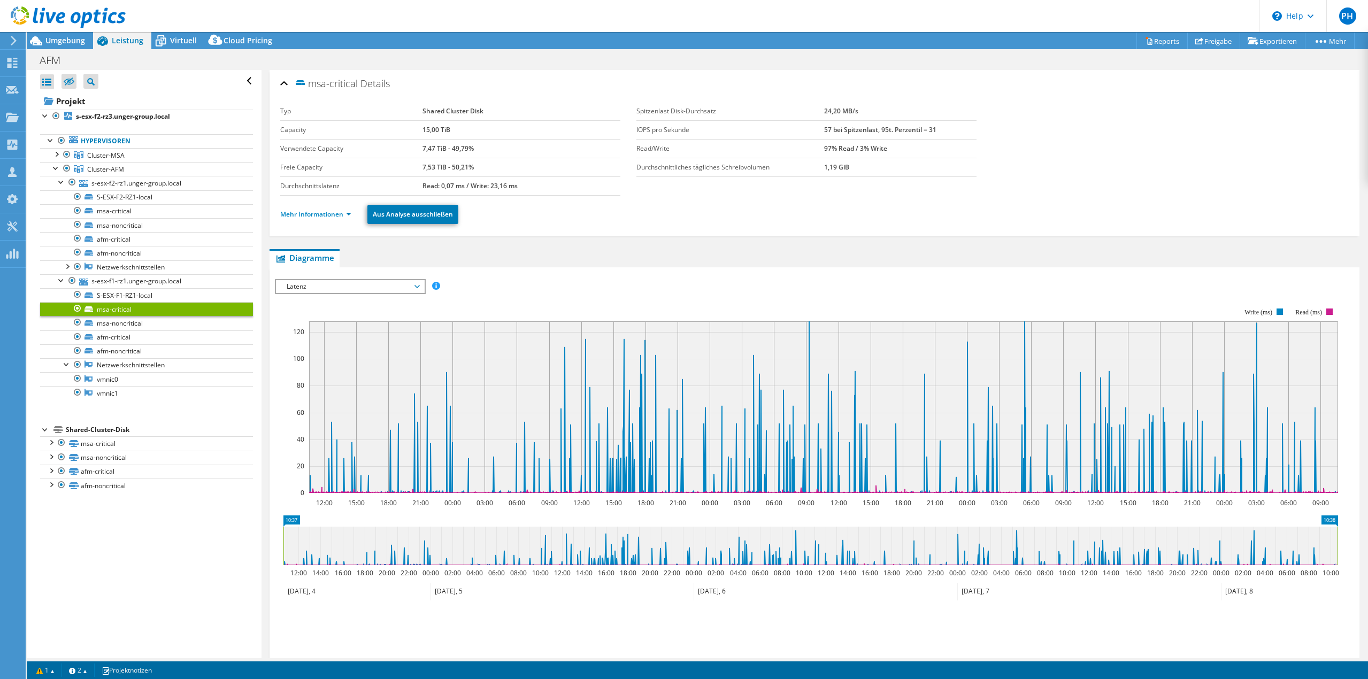
select select "USD"
click at [391, 599] on icon at bounding box center [356, 592] width 147 height 18
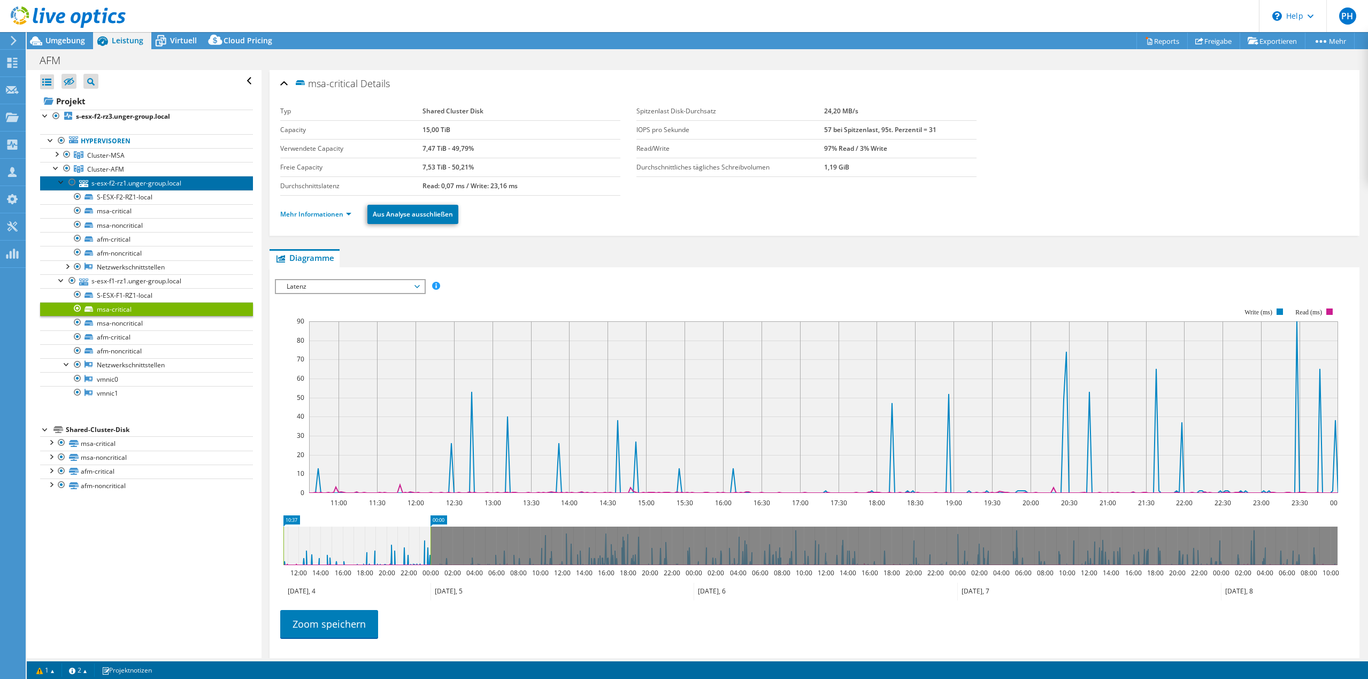
click at [127, 188] on link "s-esx-f2-rz1.unger-group.local" at bounding box center [146, 183] width 213 height 14
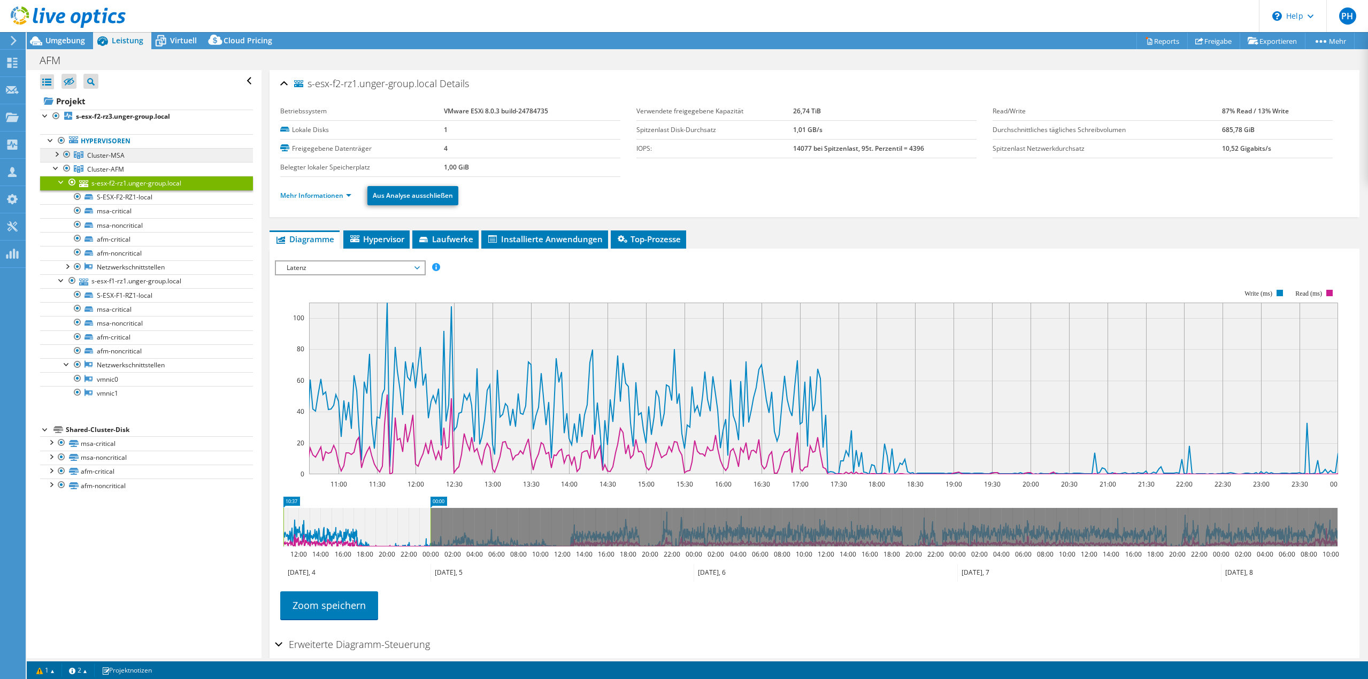
click at [127, 160] on link "Cluster-MSA" at bounding box center [146, 155] width 213 height 14
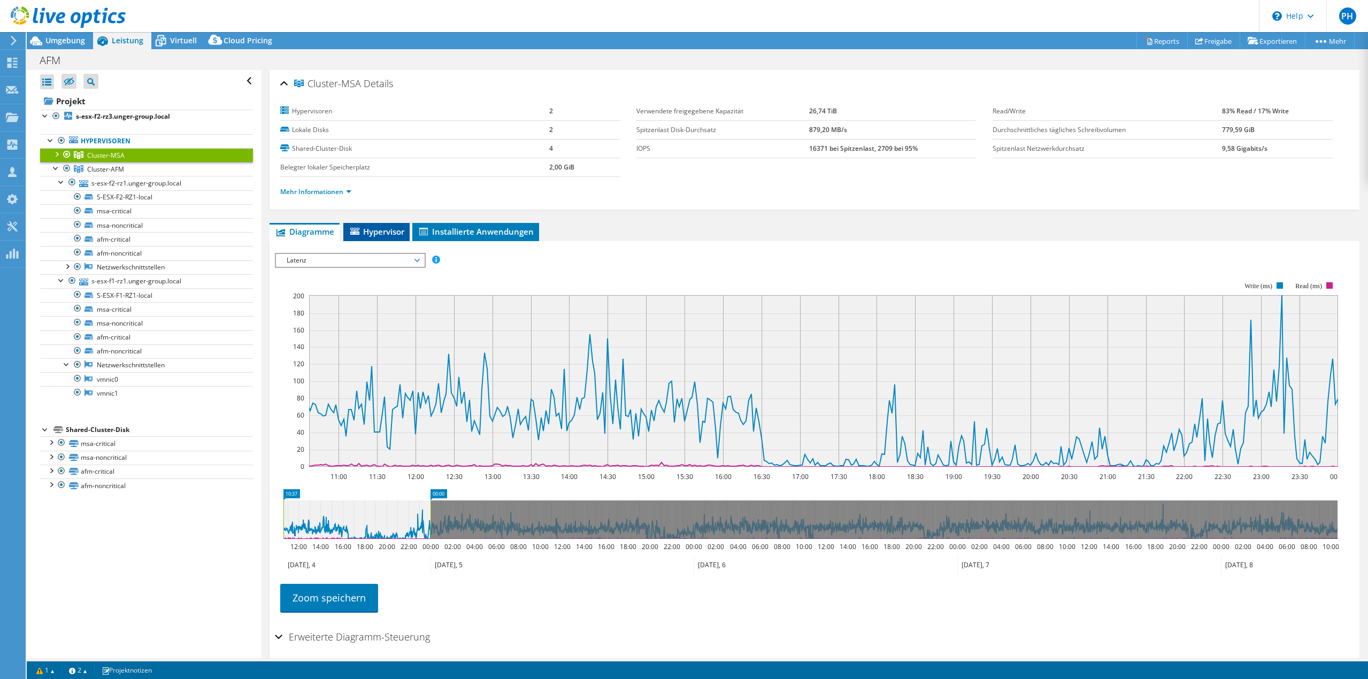
click at [370, 230] on span "Hypervisor" at bounding box center [377, 231] width 56 height 11
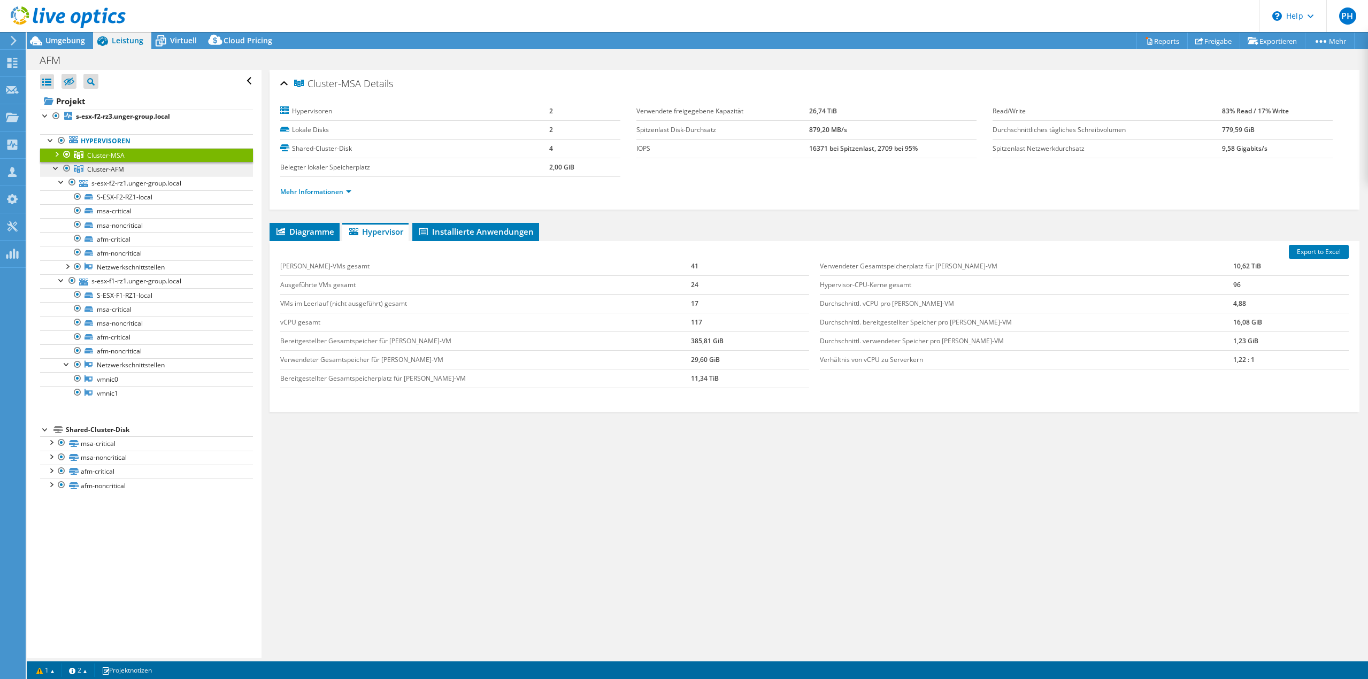
click at [104, 163] on link "Cluster-AFM" at bounding box center [146, 169] width 213 height 14
click at [164, 32] on div "PH Vertriebspartner [PERSON_NAME] [PERSON_NAME][EMAIL_ADDRESS][DOMAIN_NAME] SYS…" at bounding box center [684, 339] width 1368 height 679
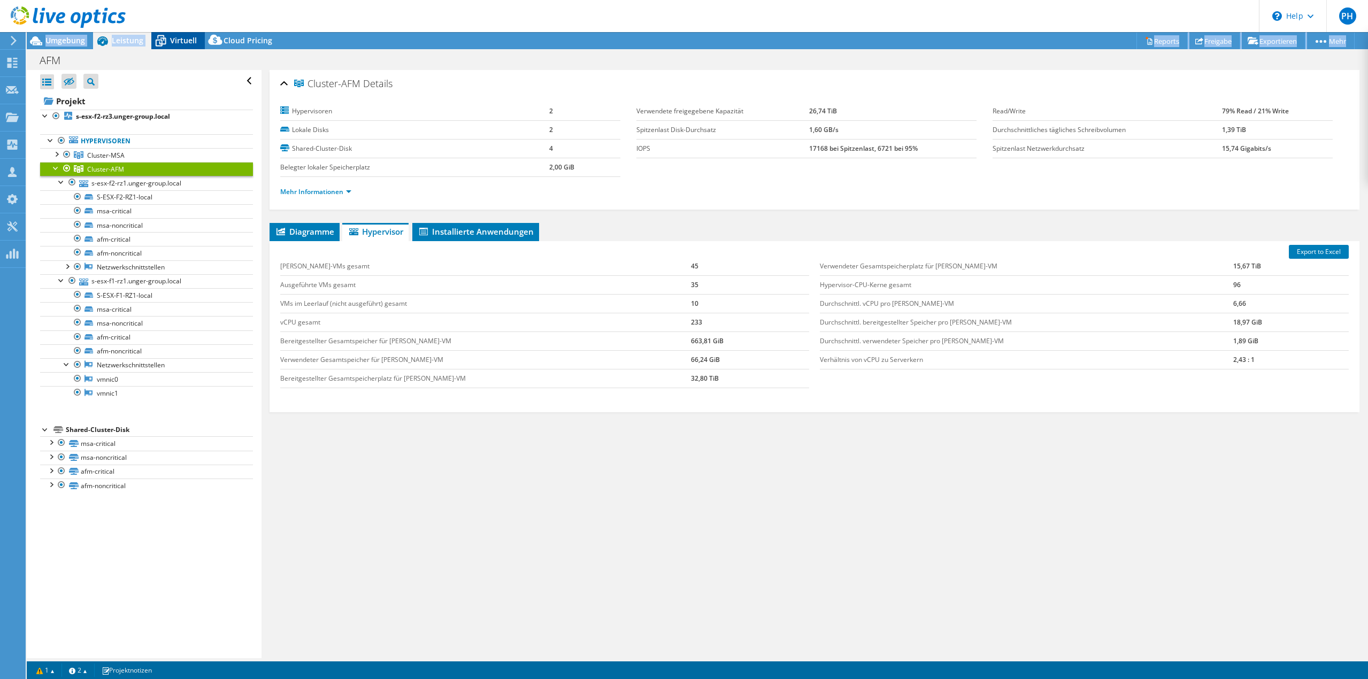
click at [163, 37] on icon at bounding box center [160, 37] width 7 height 4
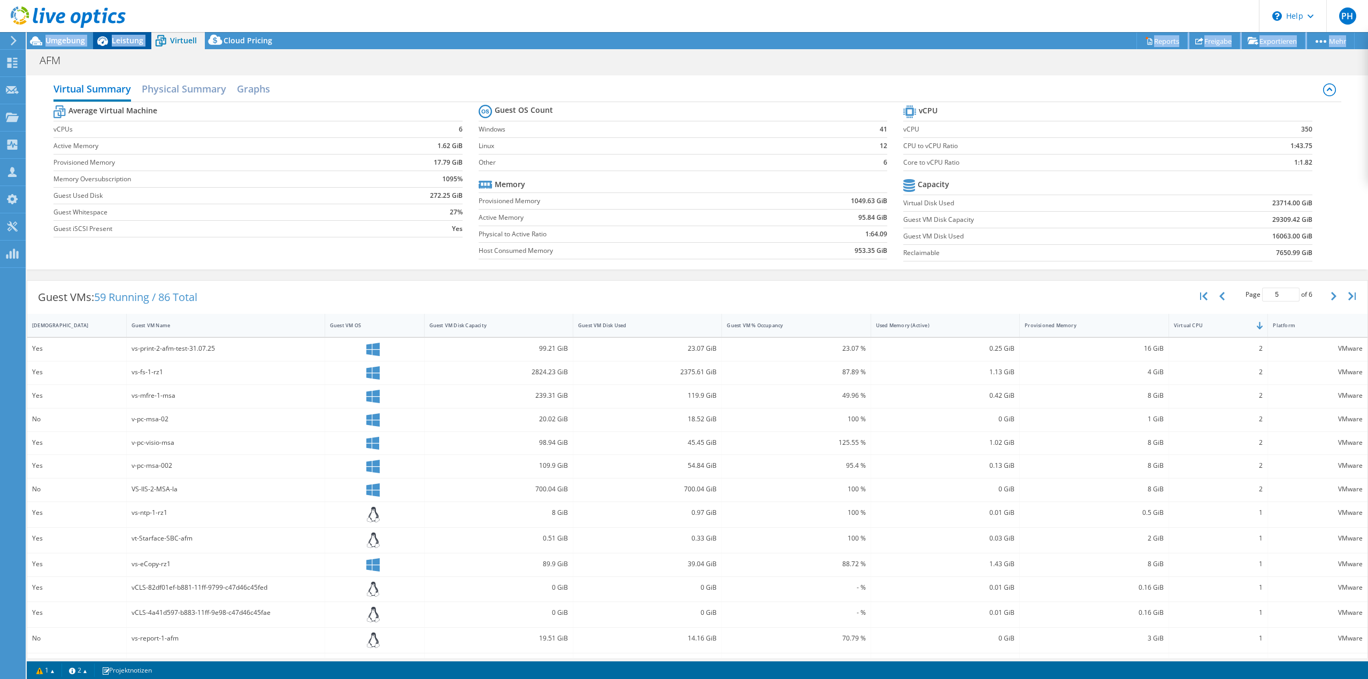
click at [121, 41] on span "Leistung" at bounding box center [128, 40] width 32 height 10
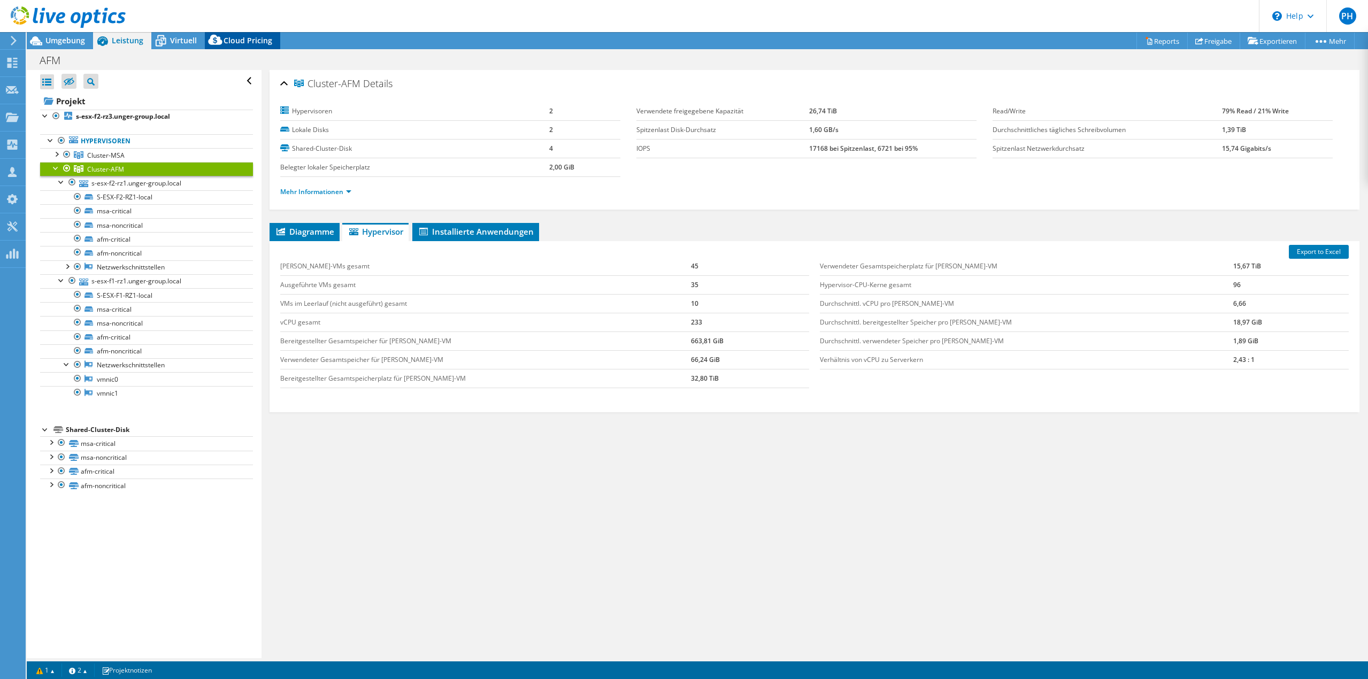
click at [229, 42] on span "Cloud Pricing" at bounding box center [247, 40] width 49 height 10
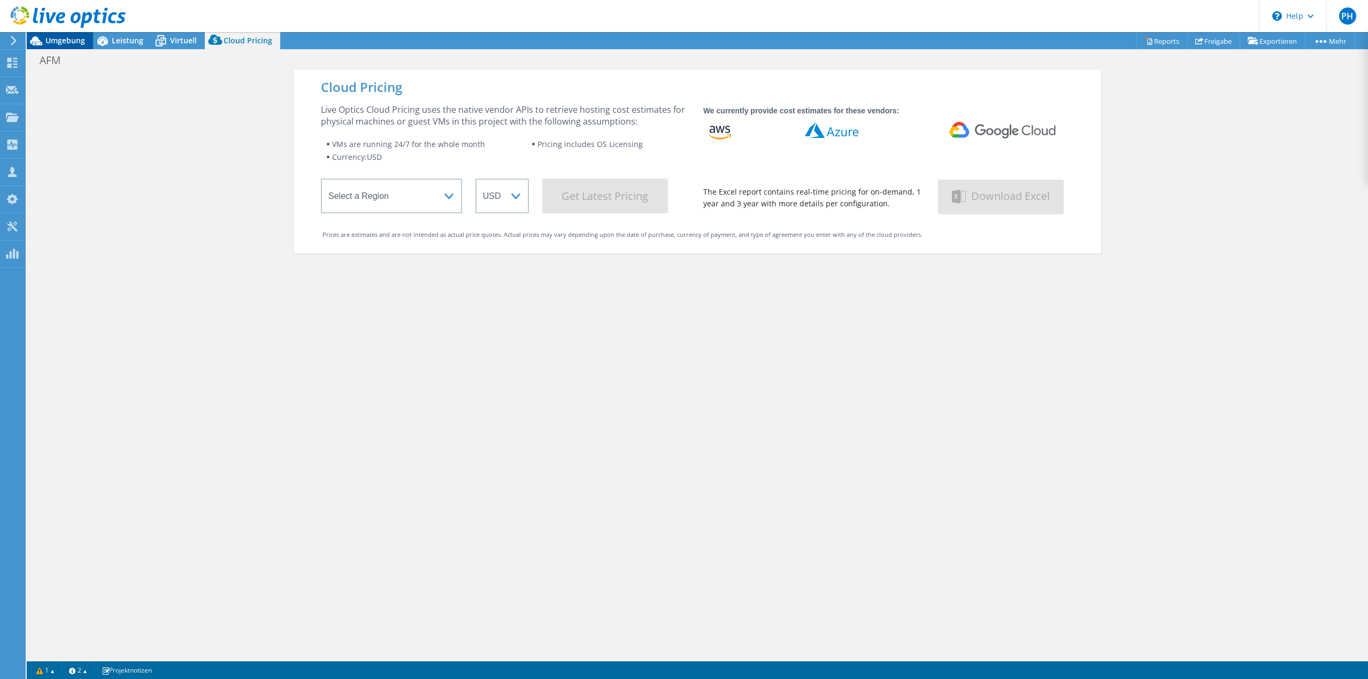
click at [72, 42] on span "Umgebung" at bounding box center [65, 40] width 40 height 10
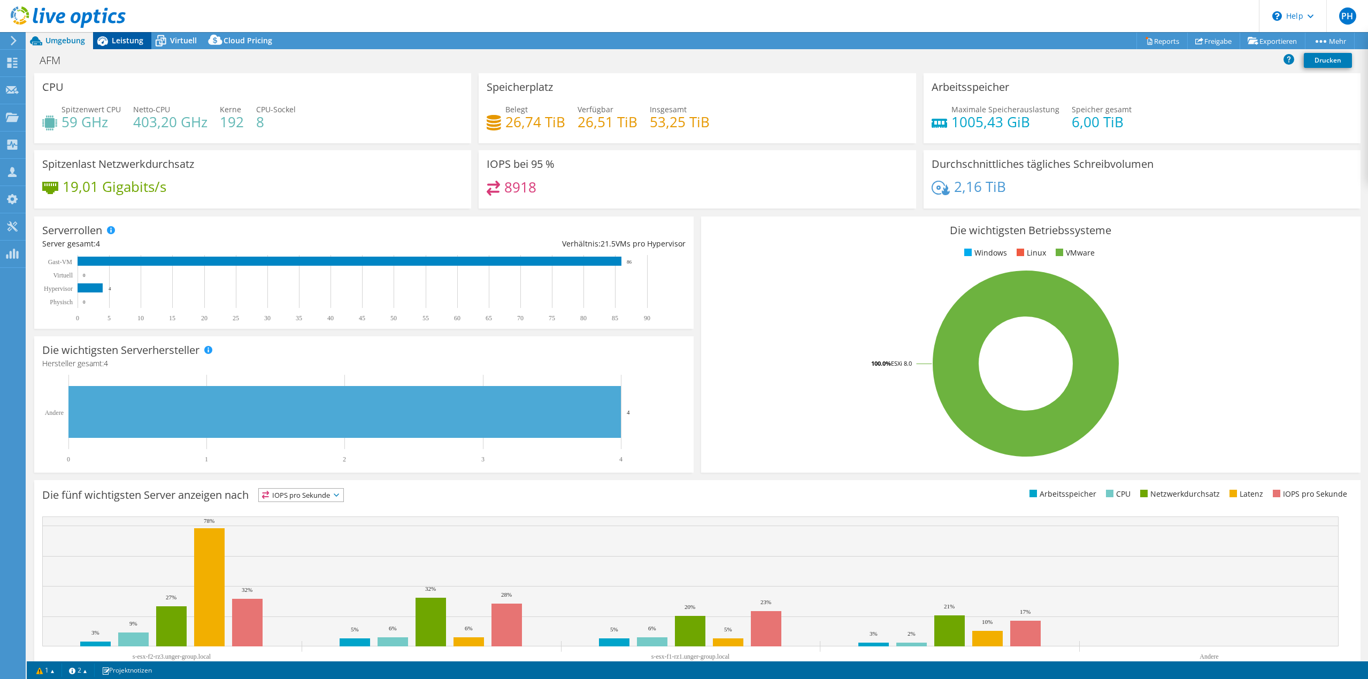
click at [125, 40] on span "Leistung" at bounding box center [128, 40] width 32 height 10
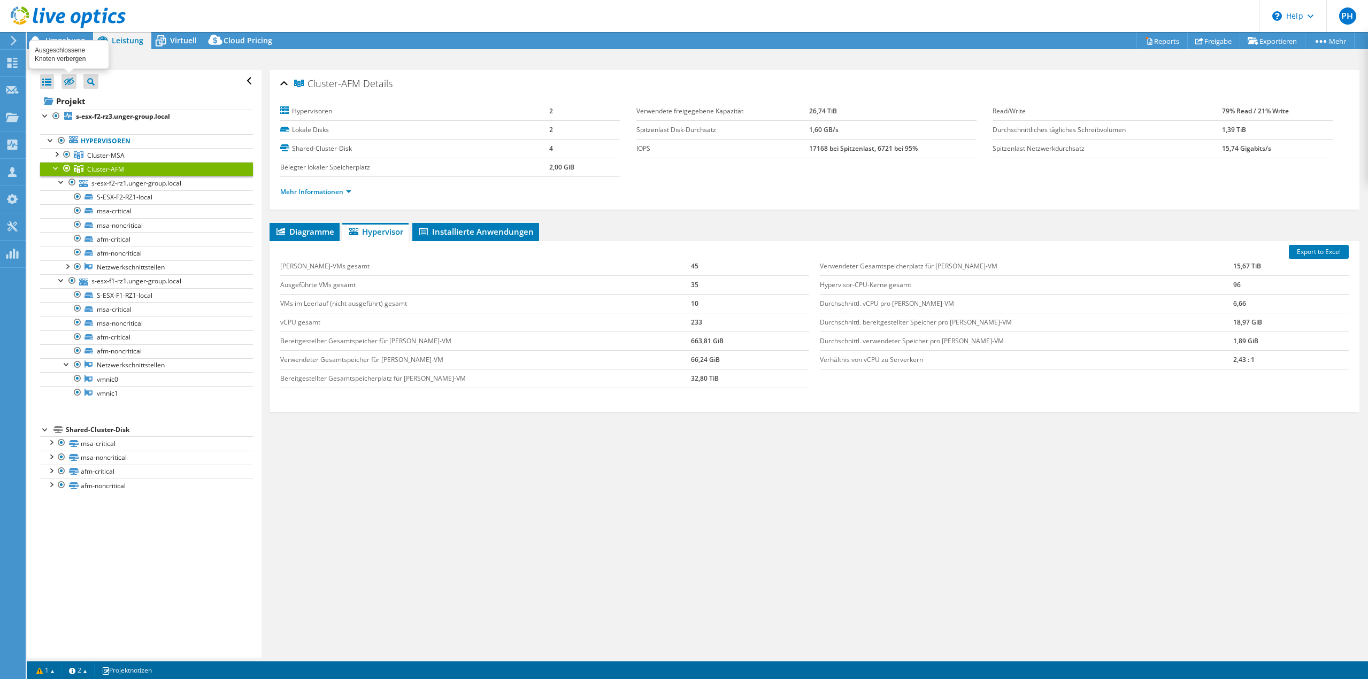
click at [68, 78] on icon at bounding box center [69, 82] width 11 height 8
click at [0, 0] on input "checkbox" at bounding box center [0, 0] width 0 height 0
click at [68, 83] on icon at bounding box center [69, 82] width 11 height 8
click at [0, 0] on input "checkbox" at bounding box center [0, 0] width 0 height 0
click at [166, 45] on icon at bounding box center [160, 41] width 19 height 19
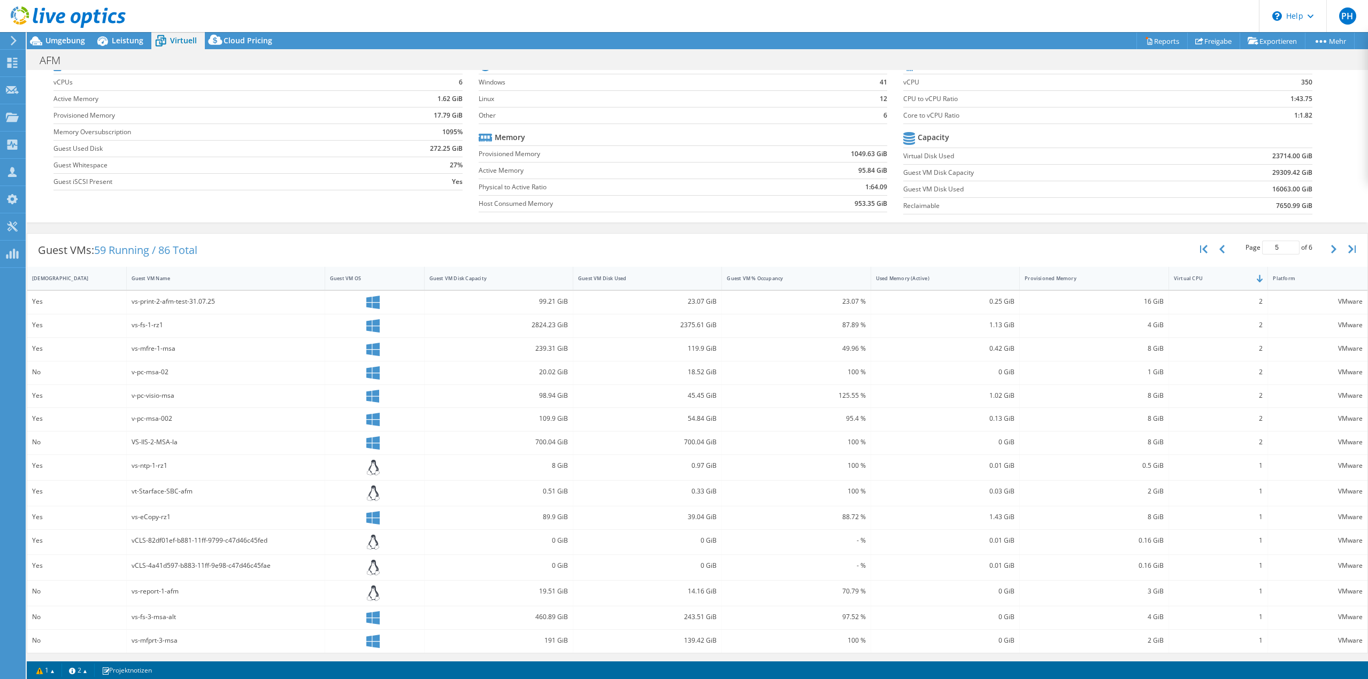
scroll to position [48, 0]
click at [52, 672] on link "1" at bounding box center [45, 669] width 33 height 13
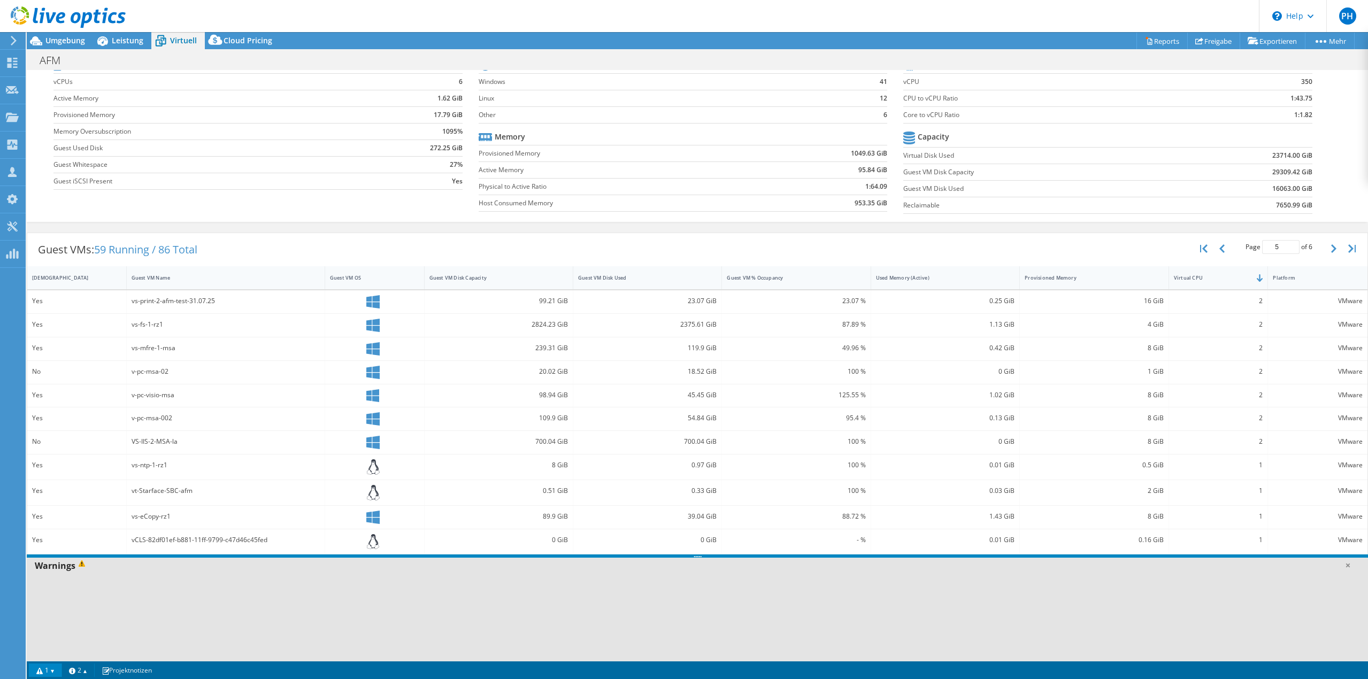
click at [51, 670] on link "1" at bounding box center [45, 669] width 33 height 13
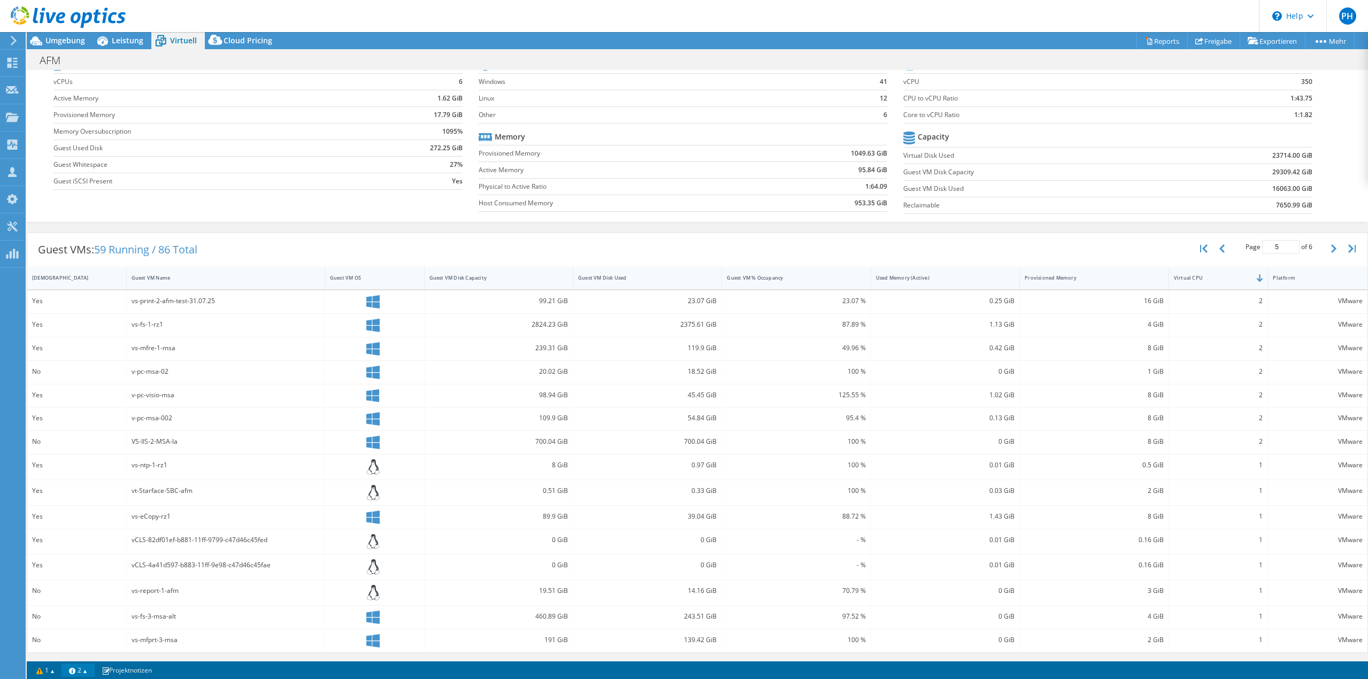
click at [91, 668] on link "2" at bounding box center [77, 669] width 33 height 13
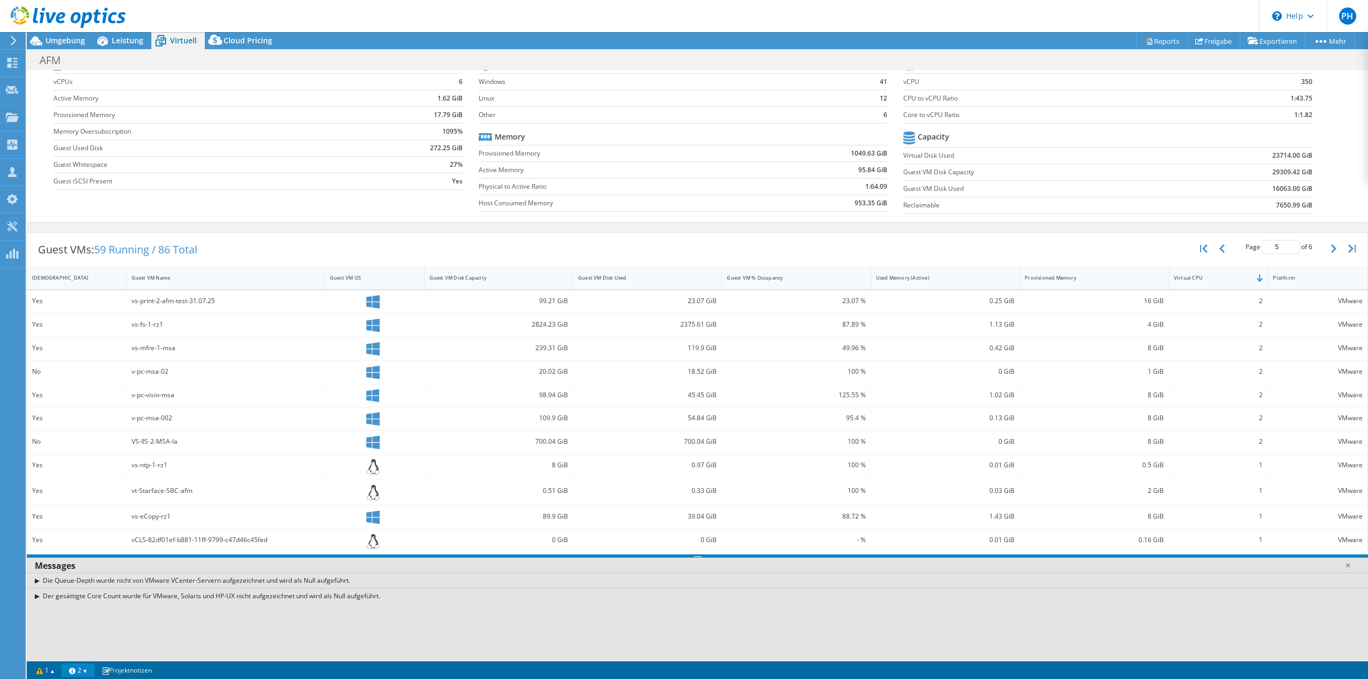
click at [91, 667] on link "2" at bounding box center [77, 669] width 33 height 13
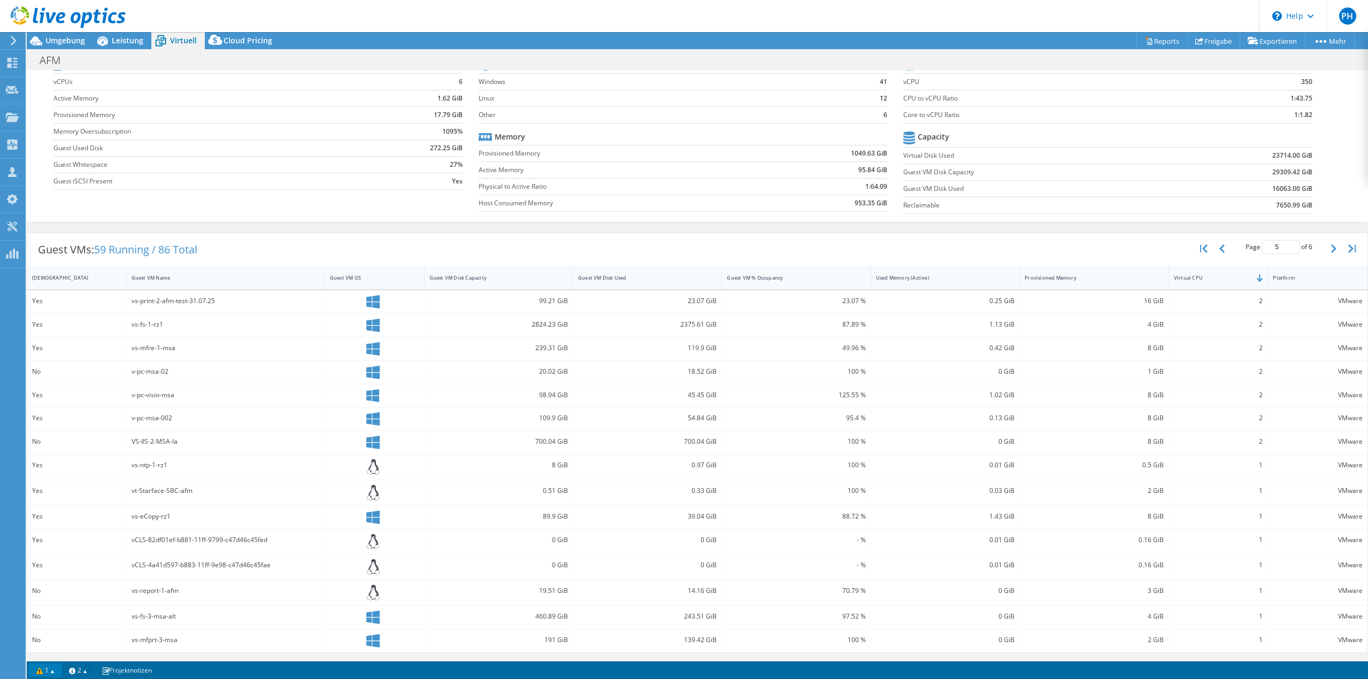
click at [48, 671] on link "1" at bounding box center [45, 669] width 33 height 13
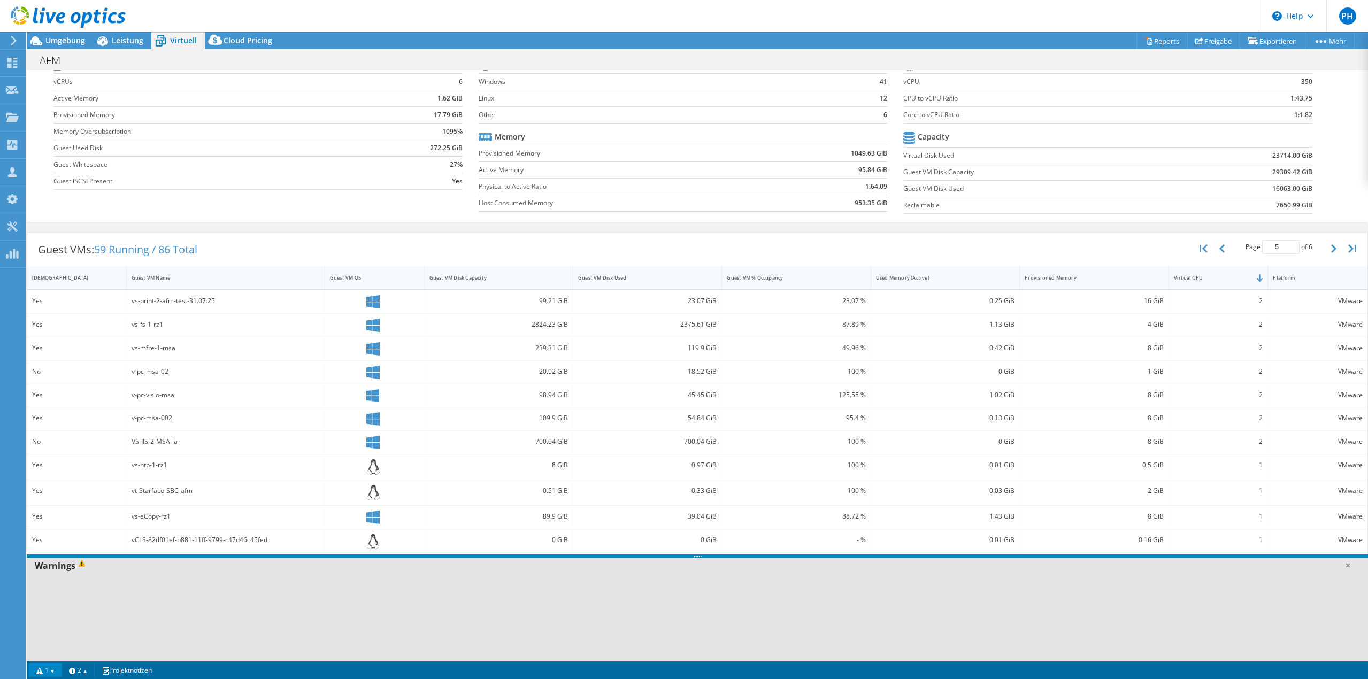
click at [91, 555] on div at bounding box center [697, 555] width 1341 height 3
click at [86, 563] on span at bounding box center [83, 566] width 16 height 12
drag, startPoint x: 72, startPoint y: 563, endPoint x: 123, endPoint y: 211, distance: 355.6
click at [72, 563] on div "Warnings" at bounding box center [697, 566] width 1341 height 16
click at [104, 45] on icon at bounding box center [102, 41] width 11 height 10
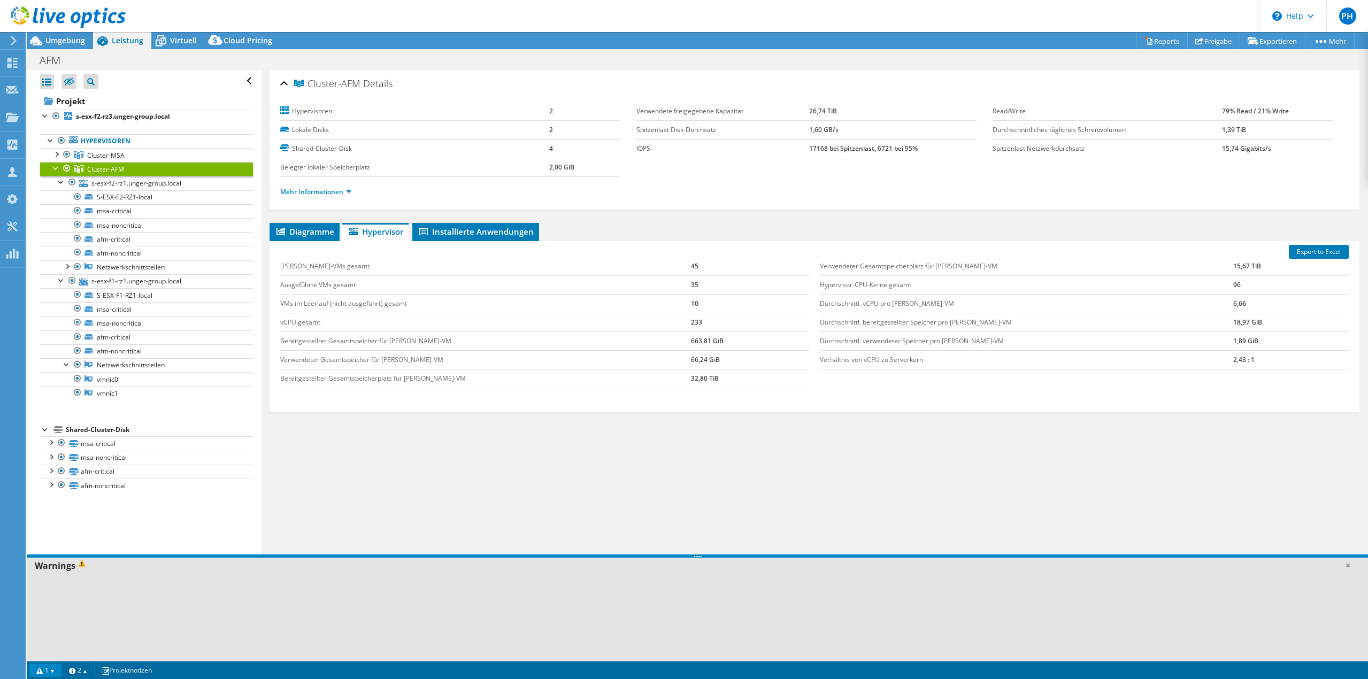
scroll to position [0, 0]
click at [50, 671] on link "1" at bounding box center [45, 669] width 33 height 13
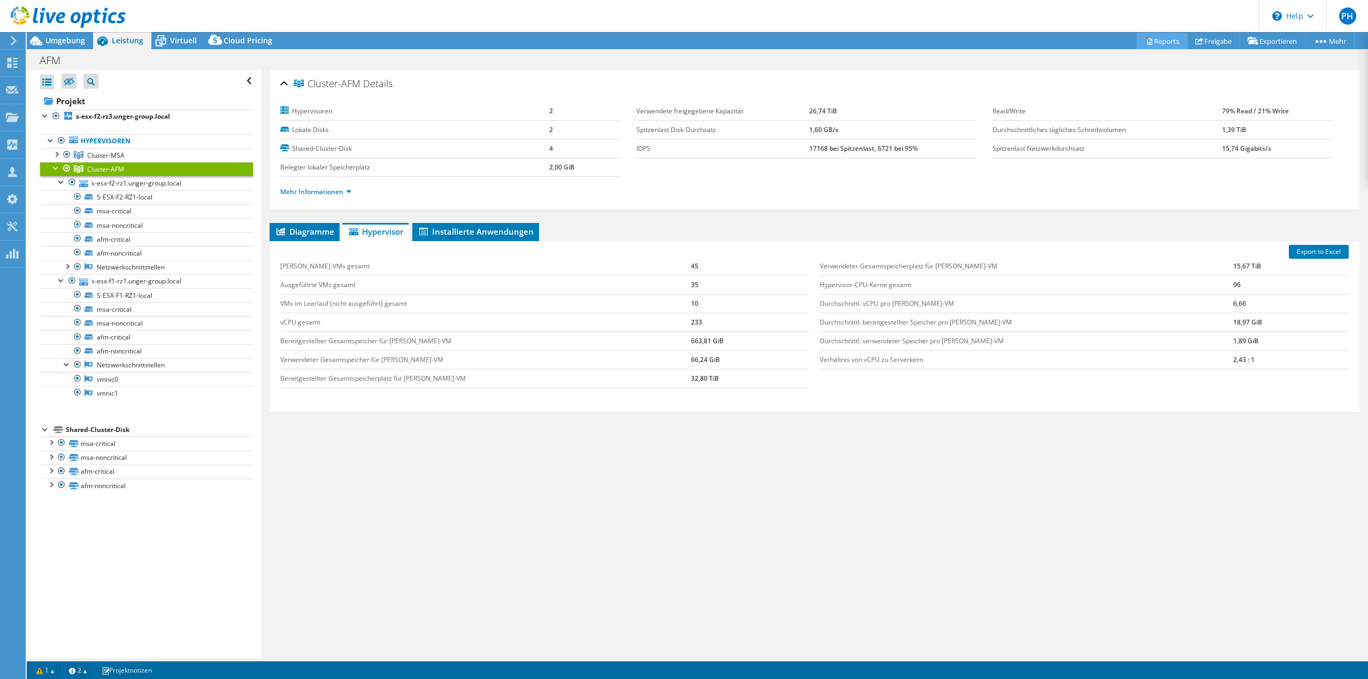
click at [1153, 42] on link "Reports" at bounding box center [1161, 41] width 51 height 17
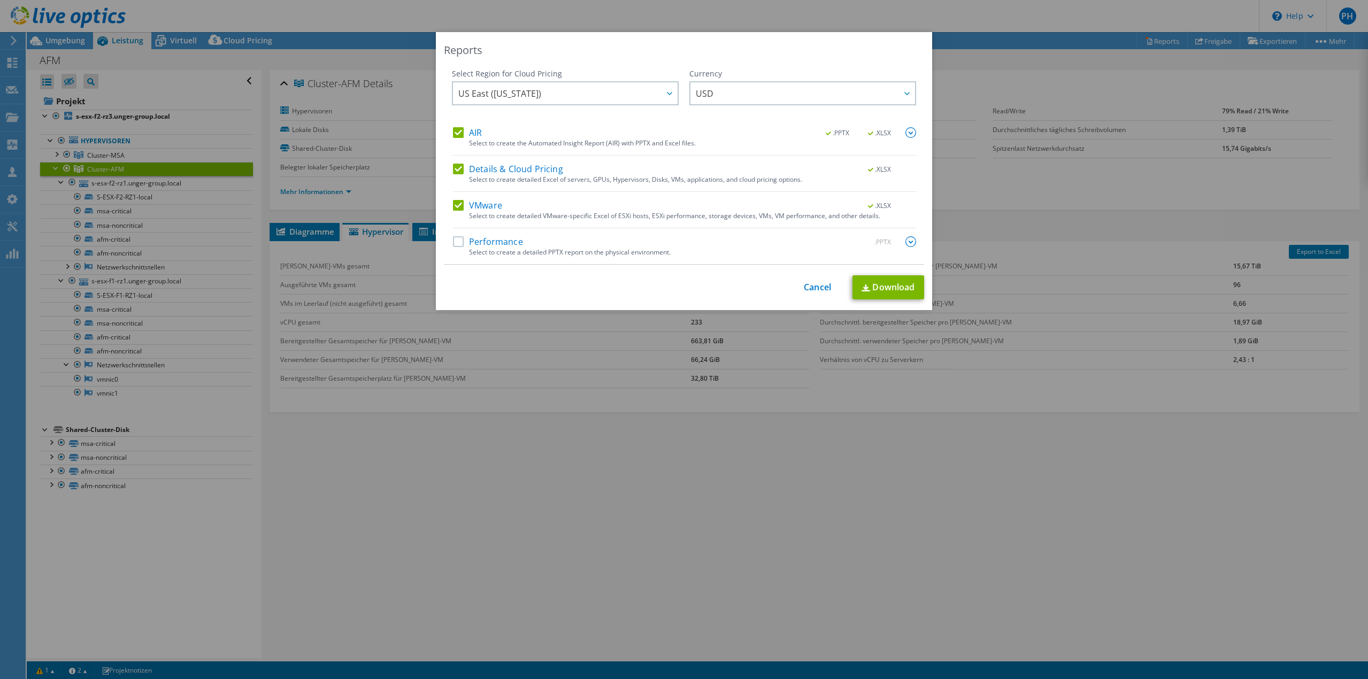
click at [495, 242] on label "Performance" at bounding box center [488, 241] width 70 height 11
click at [0, 0] on input "Performance" at bounding box center [0, 0] width 0 height 0
click at [524, 90] on span "US East ([US_STATE])" at bounding box center [567, 93] width 219 height 22
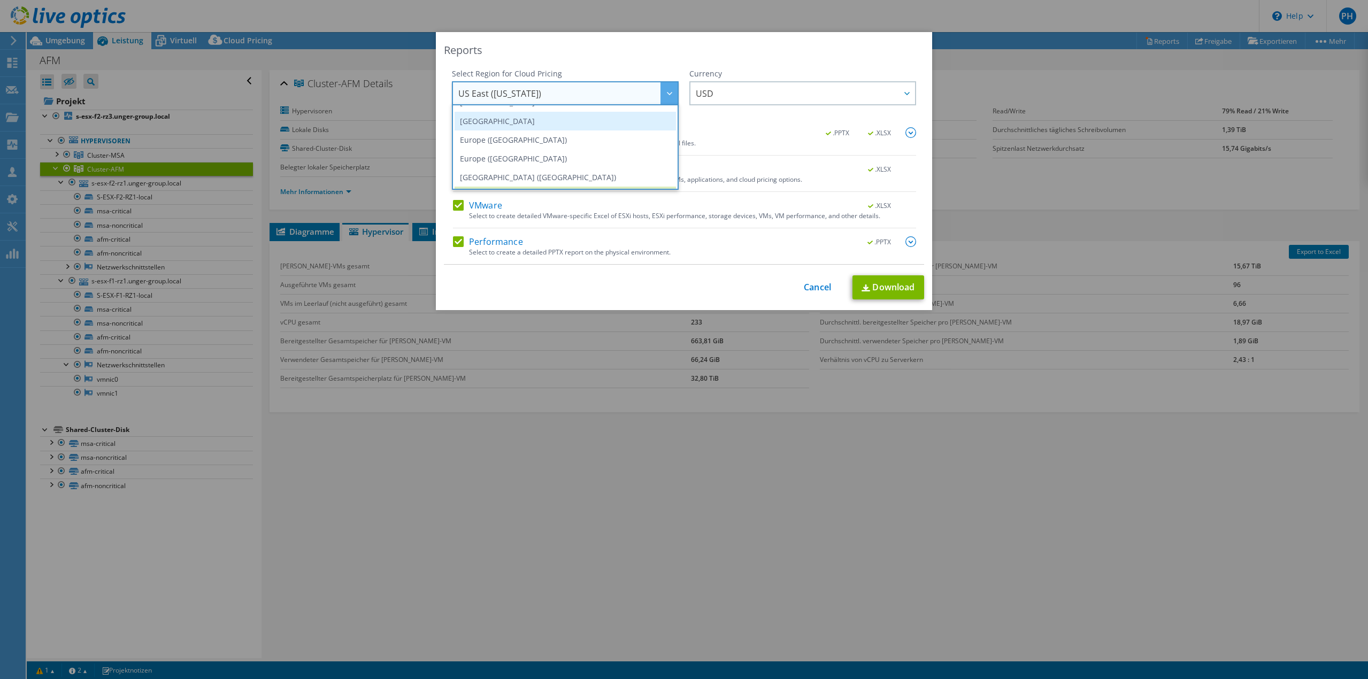
scroll to position [91, 0]
click at [529, 159] on li "Europe ([GEOGRAPHIC_DATA])" at bounding box center [564, 156] width 221 height 19
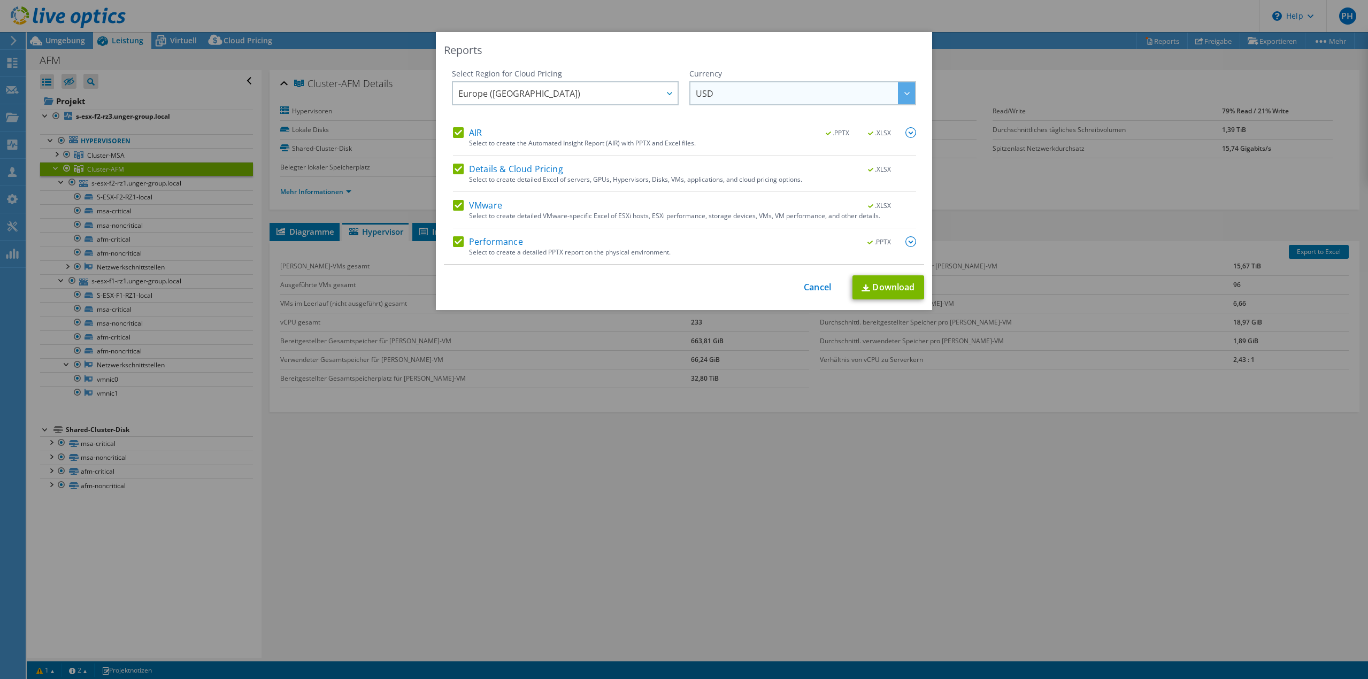
click at [730, 92] on span "USD" at bounding box center [805, 93] width 219 height 22
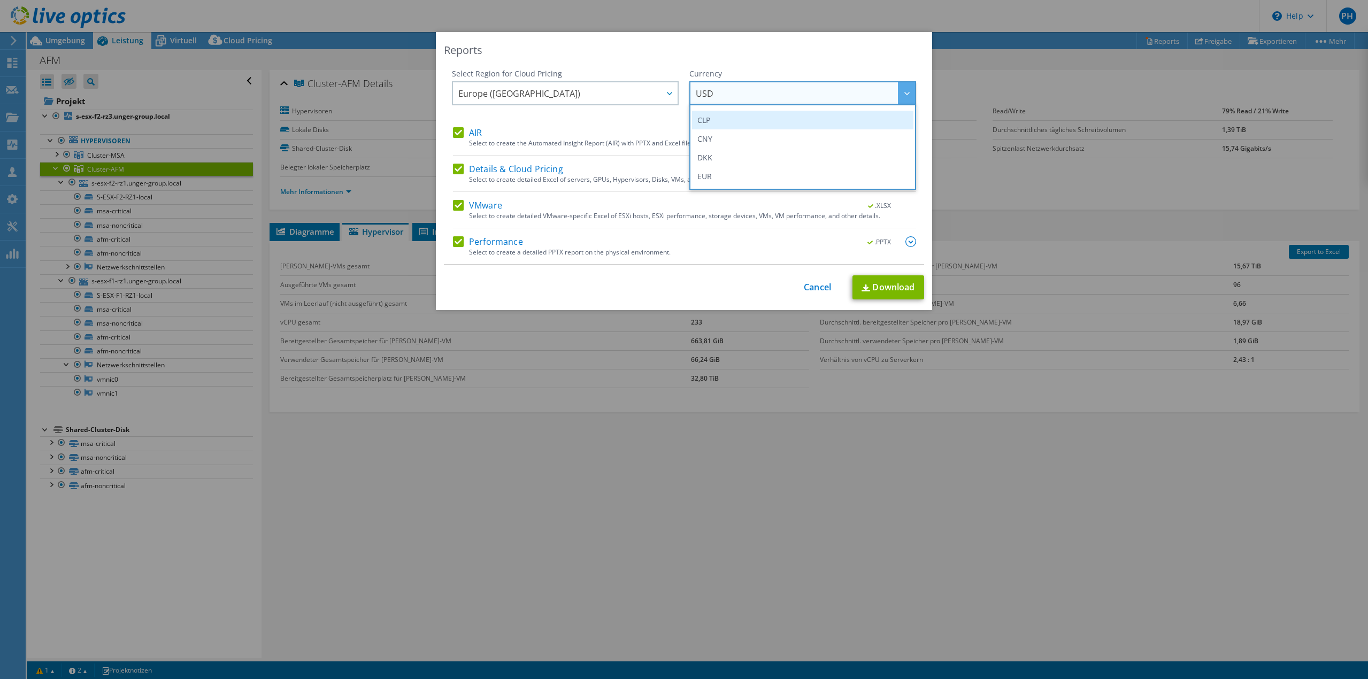
scroll to position [107, 0]
click at [722, 158] on li "EUR" at bounding box center [802, 159] width 221 height 19
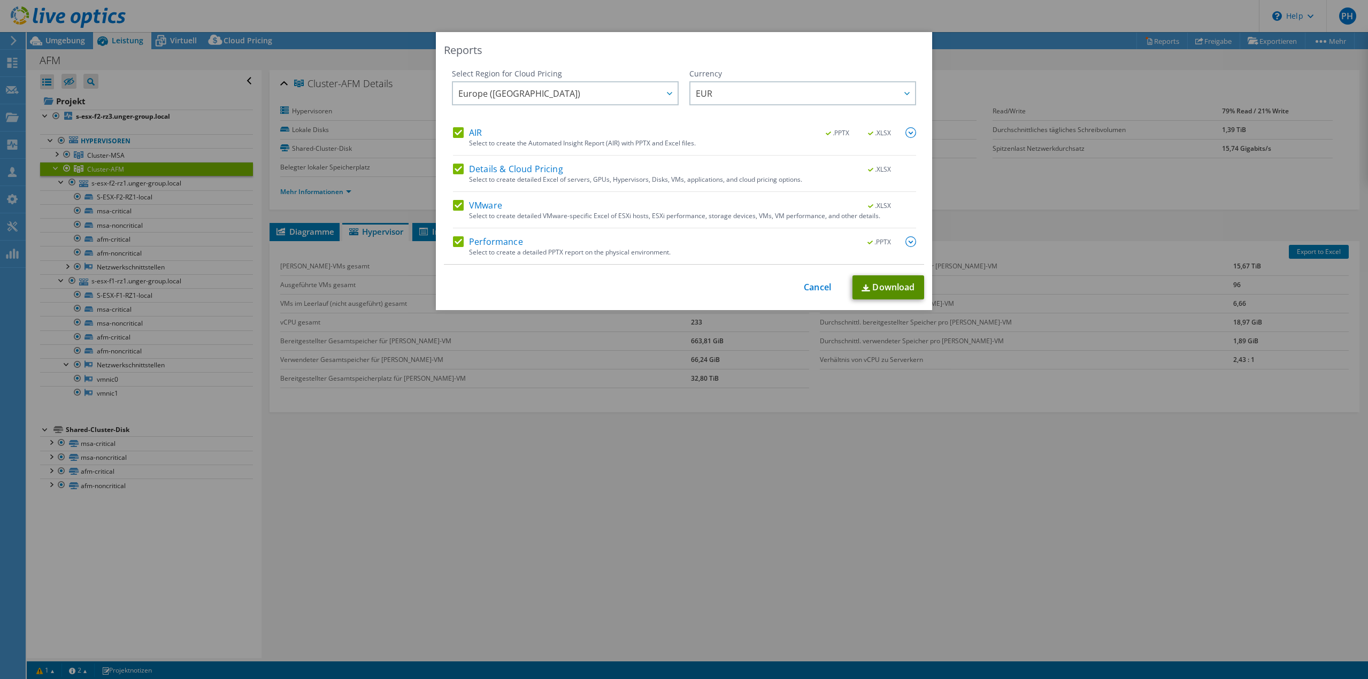
click at [889, 283] on link "Download" at bounding box center [888, 287] width 72 height 24
click at [810, 286] on link "Cancel" at bounding box center [817, 287] width 27 height 10
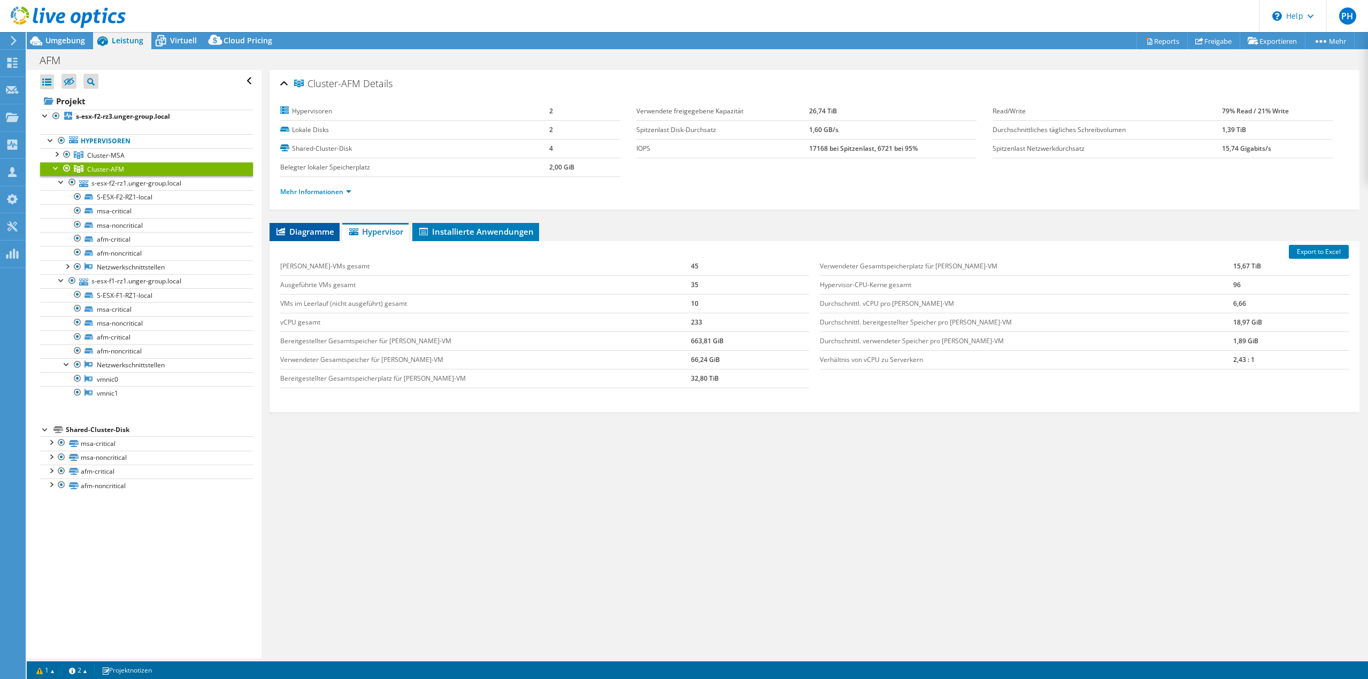
click at [280, 233] on icon at bounding box center [280, 231] width 9 height 7
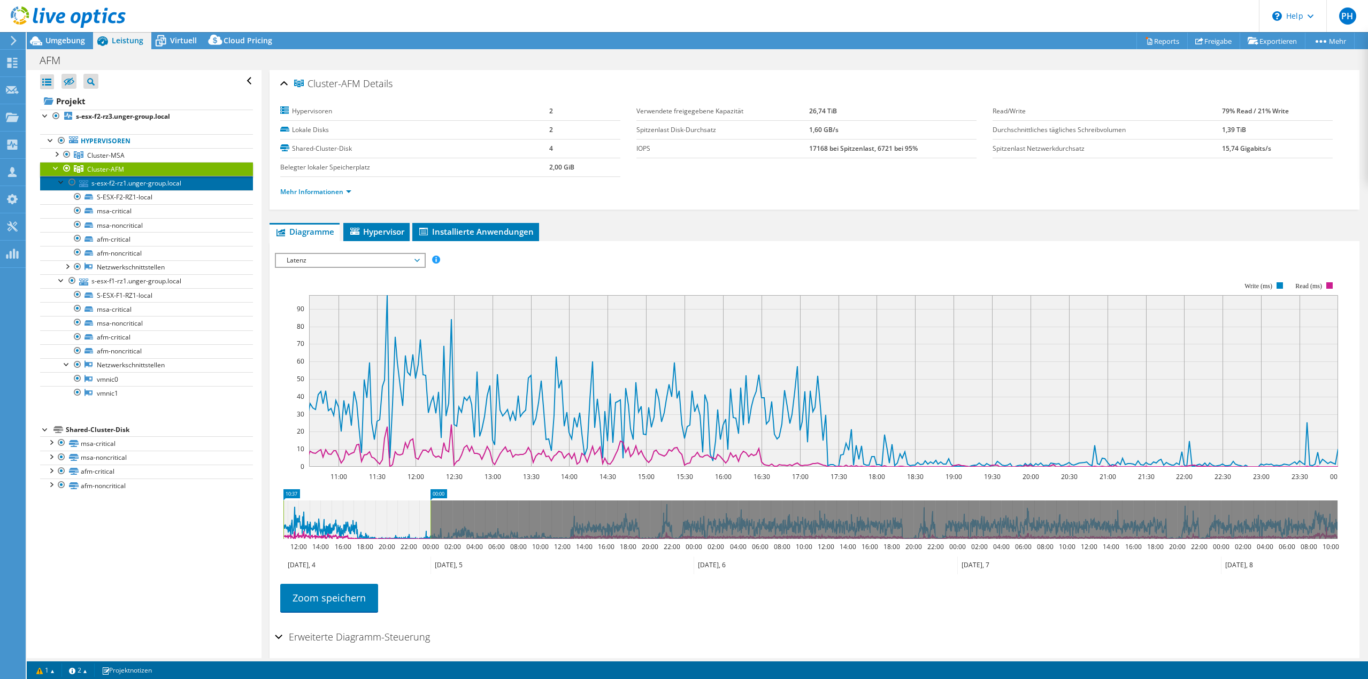
click at [112, 179] on link "s-esx-f2-rz1.unger-group.local" at bounding box center [146, 183] width 213 height 14
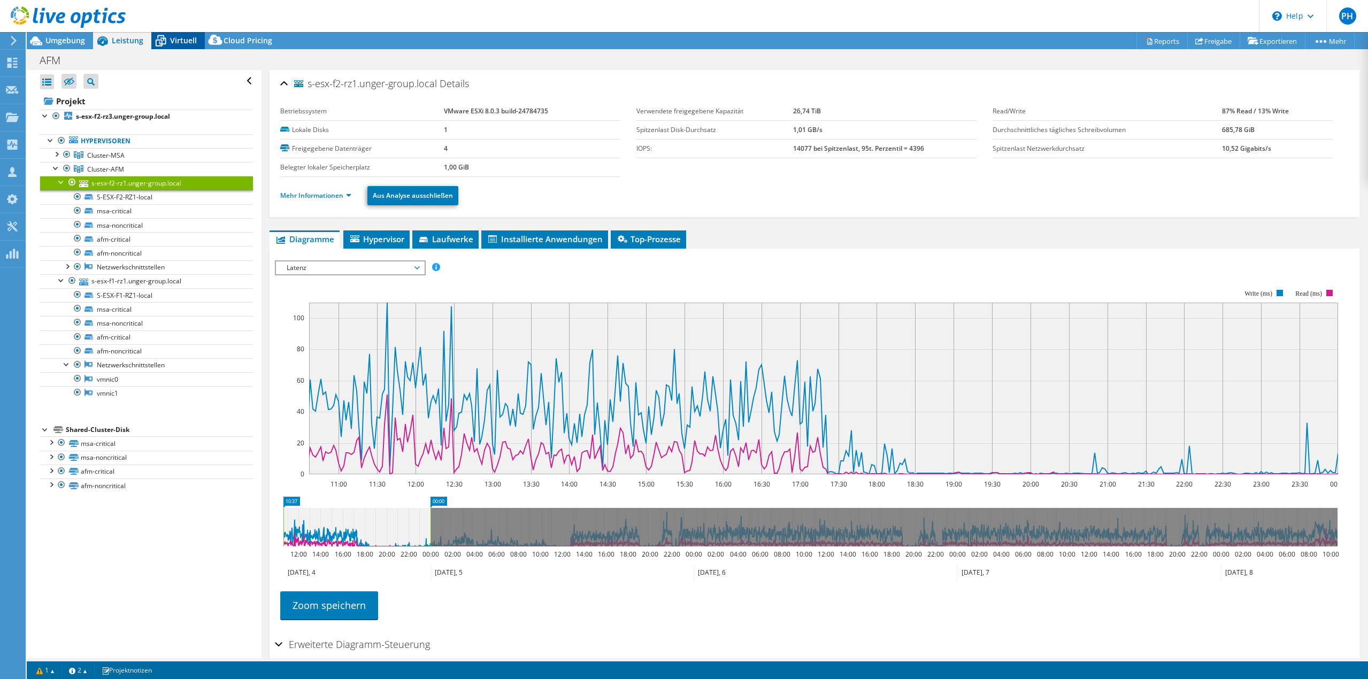
click at [182, 39] on span "Virtuell" at bounding box center [183, 40] width 27 height 10
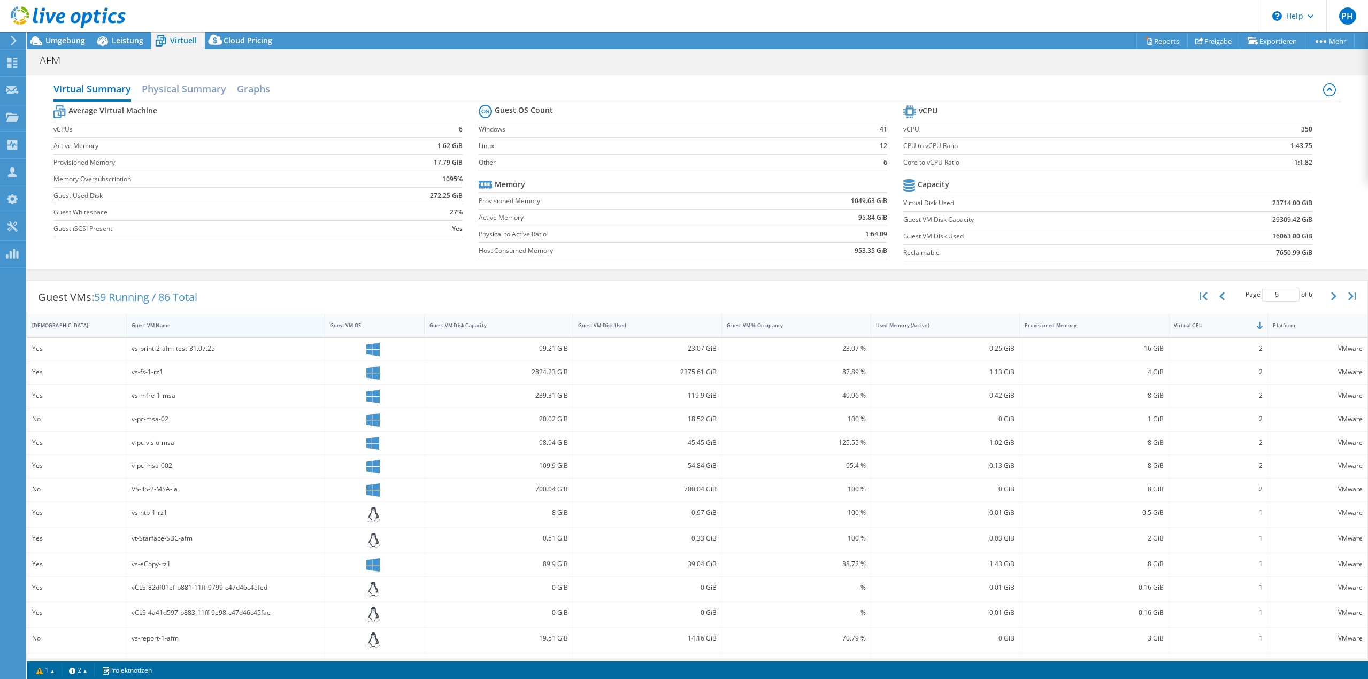
click at [172, 318] on div "Guest VM Name" at bounding box center [219, 325] width 185 height 17
click at [354, 326] on div "Guest VM OS" at bounding box center [368, 325] width 76 height 7
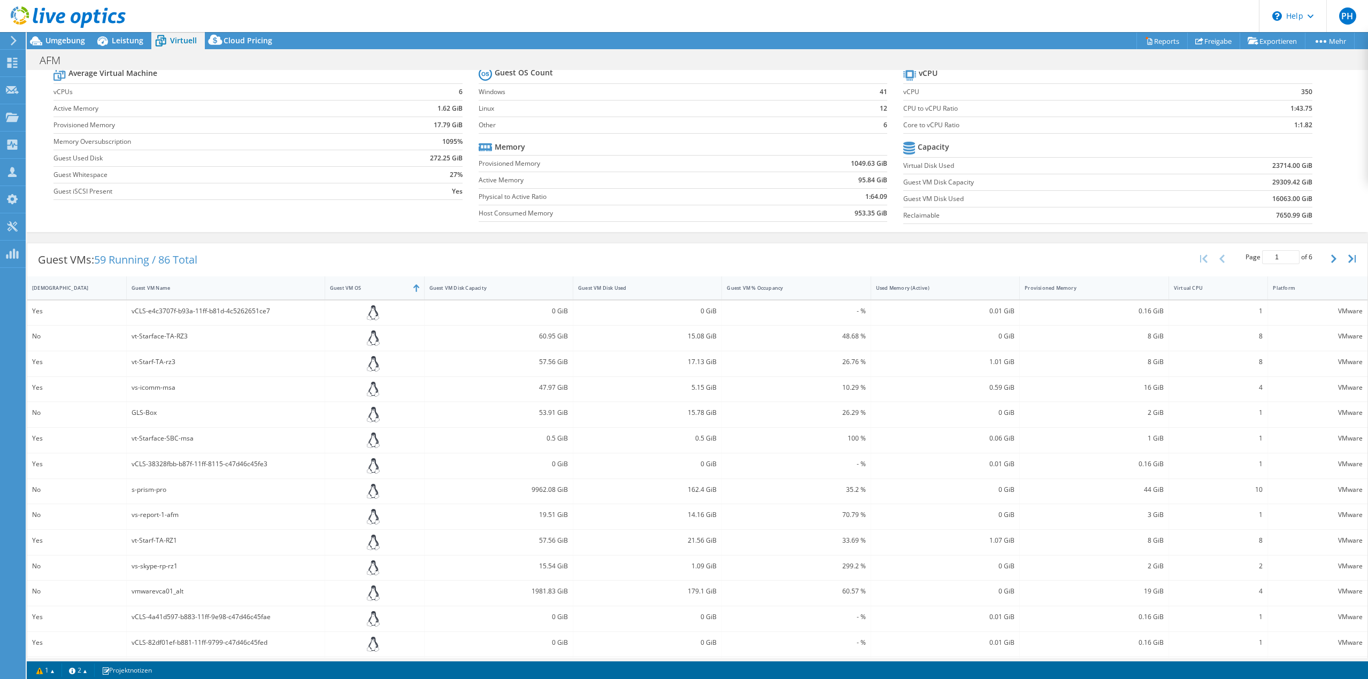
scroll to position [67, 0]
